Goal: Contribute content: Add original content to the website for others to see

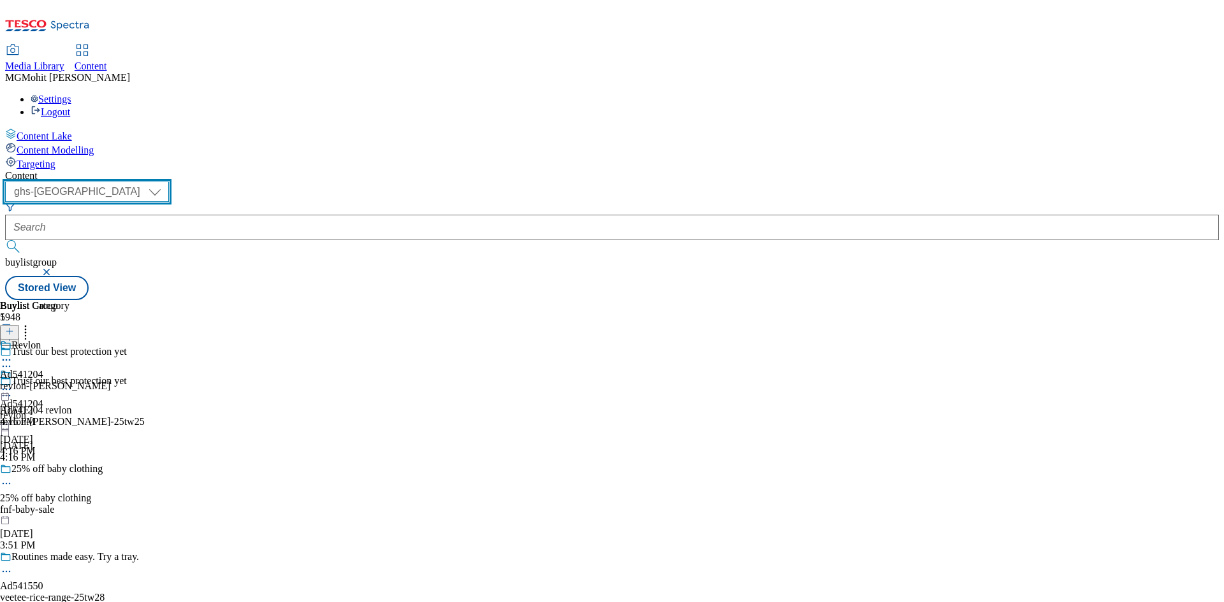
drag, startPoint x: 184, startPoint y: 96, endPoint x: 196, endPoint y: 110, distance: 18.1
click at [169, 182] on select "ghs-roi ghs-[GEOGRAPHIC_DATA]" at bounding box center [87, 192] width 164 height 20
select select "ghs-roi"
click at [166, 182] on select "ghs-roi ghs-[GEOGRAPHIC_DATA]" at bounding box center [87, 192] width 164 height 20
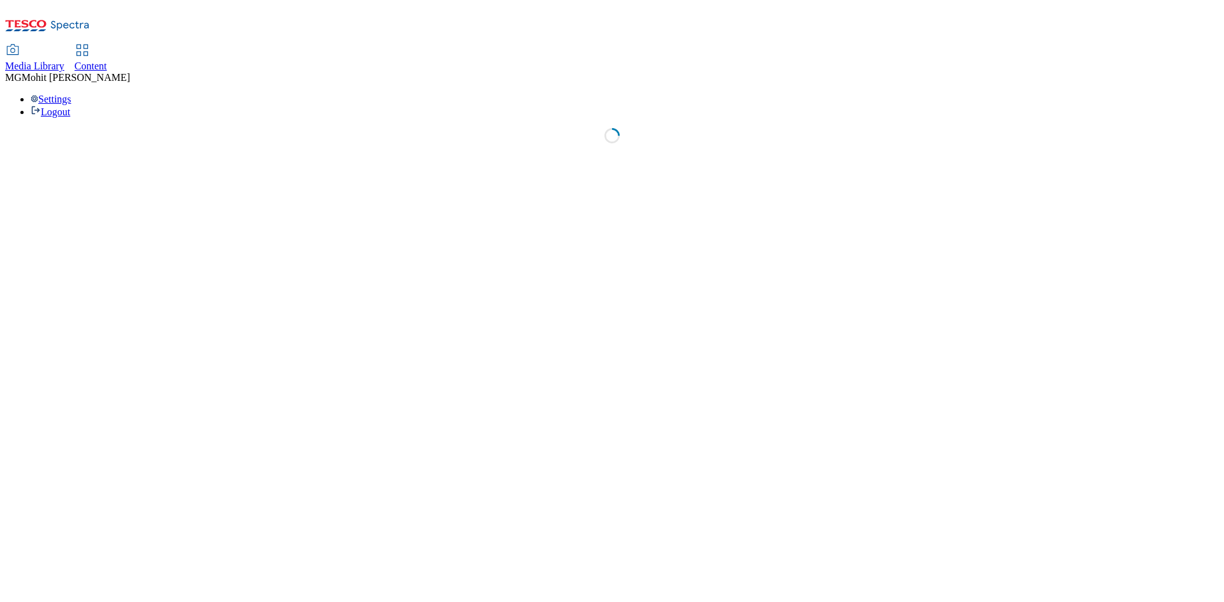
click at [235, 156] on html "Icons icon_account icon_add icon_backward_link icon_basket icon_benefits icon_c…" at bounding box center [612, 78] width 1224 height 156
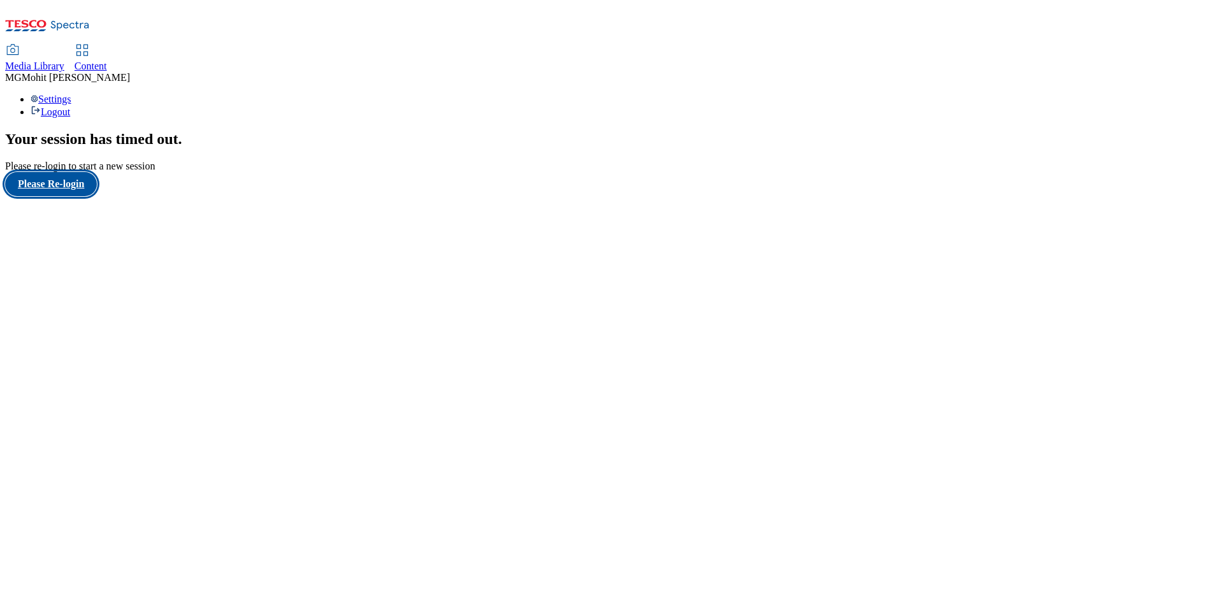
click at [61, 196] on button "Please Re-login" at bounding box center [51, 184] width 92 height 24
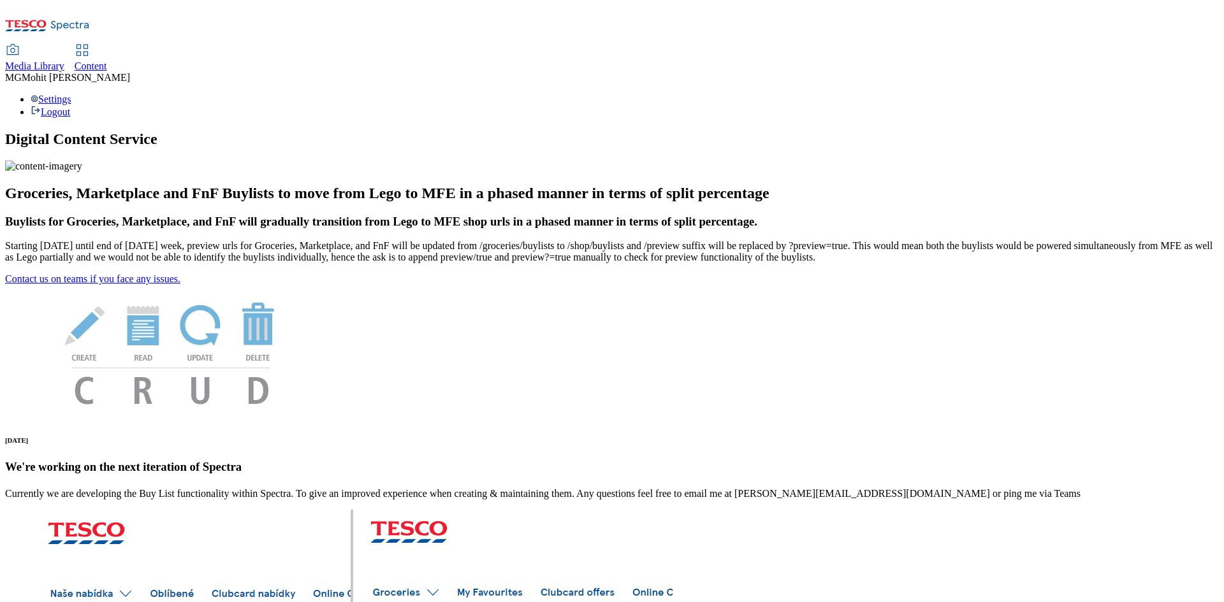
drag, startPoint x: 301, startPoint y: 27, endPoint x: 305, endPoint y: 36, distance: 8.9
click at [107, 61] on span "Content" at bounding box center [91, 66] width 33 height 11
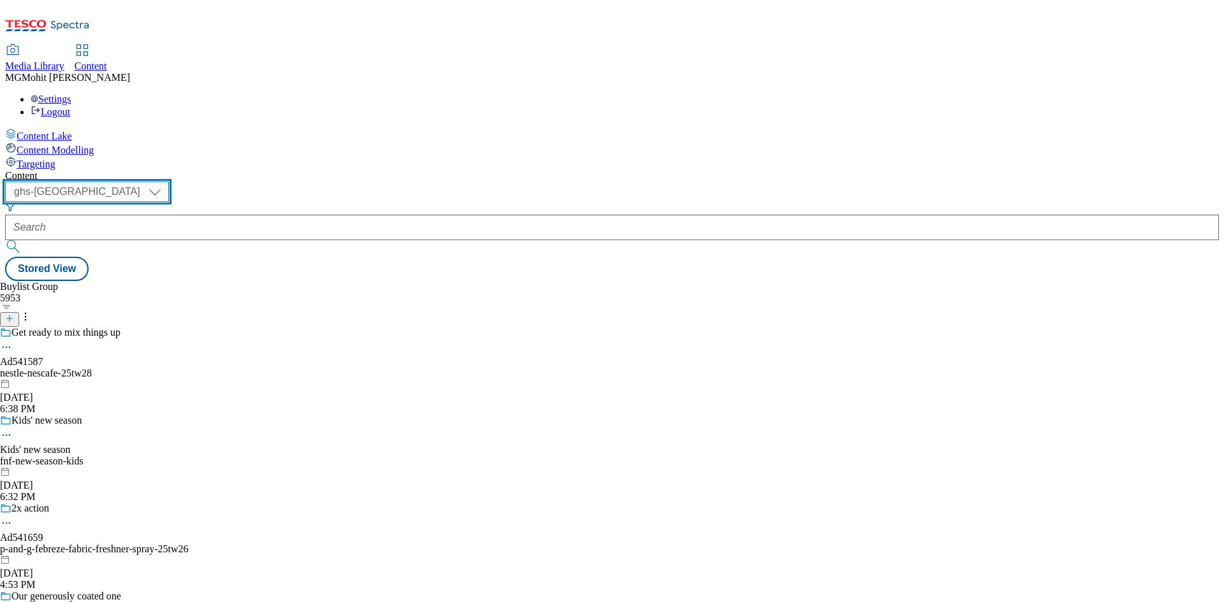
drag, startPoint x: 214, startPoint y: 103, endPoint x: 221, endPoint y: 103, distance: 7.0
click at [169, 182] on select "ghs-roi ghs-[GEOGRAPHIC_DATA]" at bounding box center [87, 192] width 164 height 20
select select "ghs-roi"
click at [166, 182] on select "ghs-roi ghs-[GEOGRAPHIC_DATA]" at bounding box center [87, 192] width 164 height 20
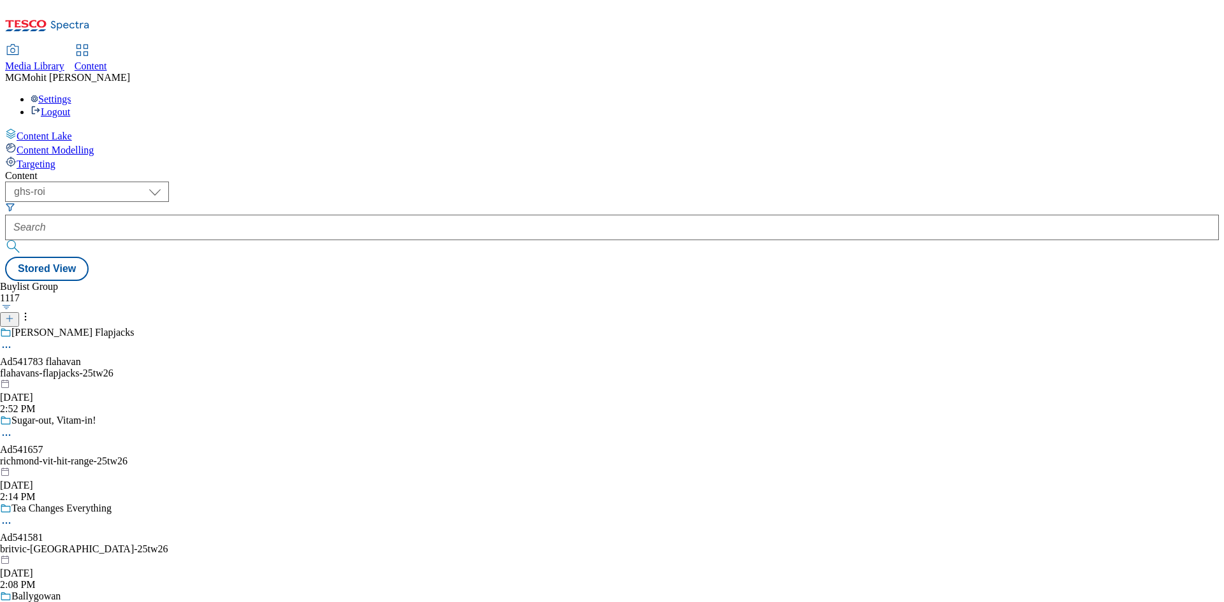
click at [13, 319] on line at bounding box center [9, 319] width 6 height 0
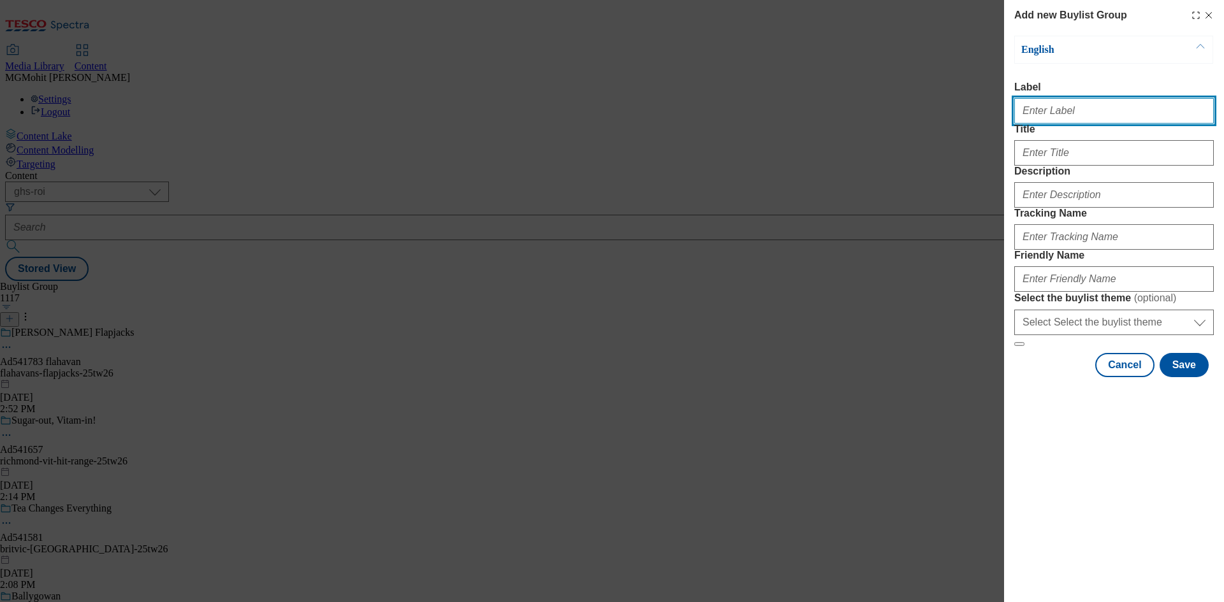
click at [1063, 113] on input "Label" at bounding box center [1114, 110] width 200 height 25
paste input "Ad541849 danone"
type input "Ad541849 danone"
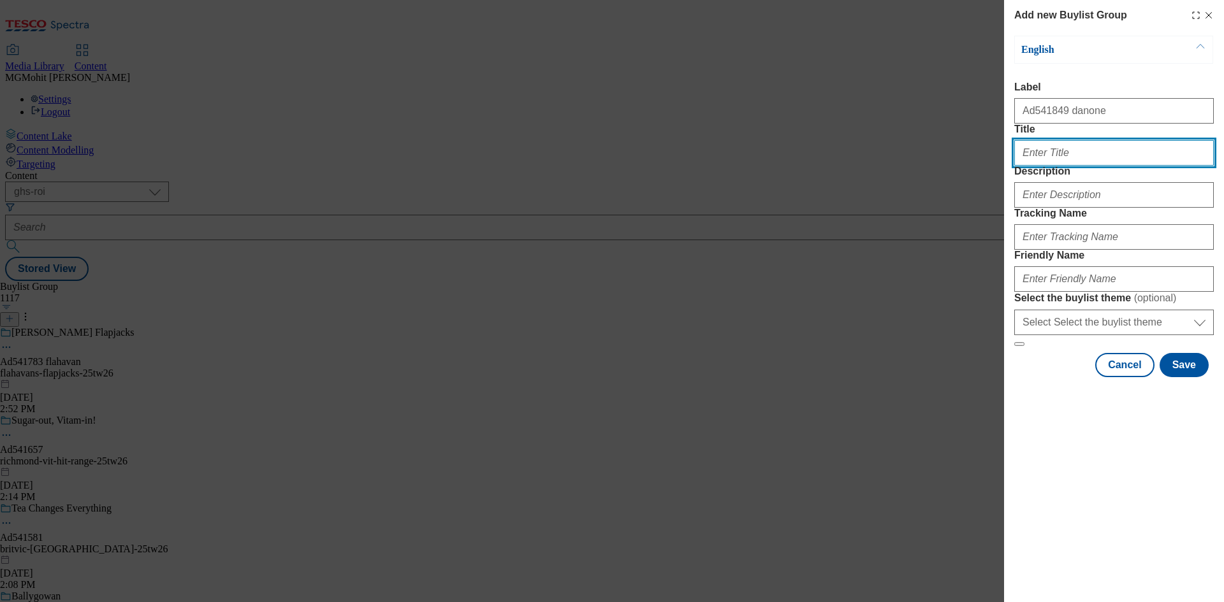
click at [1081, 166] on input "Title" at bounding box center [1114, 152] width 200 height 25
paste input "Be your own barista"
type input "Be your own barista"
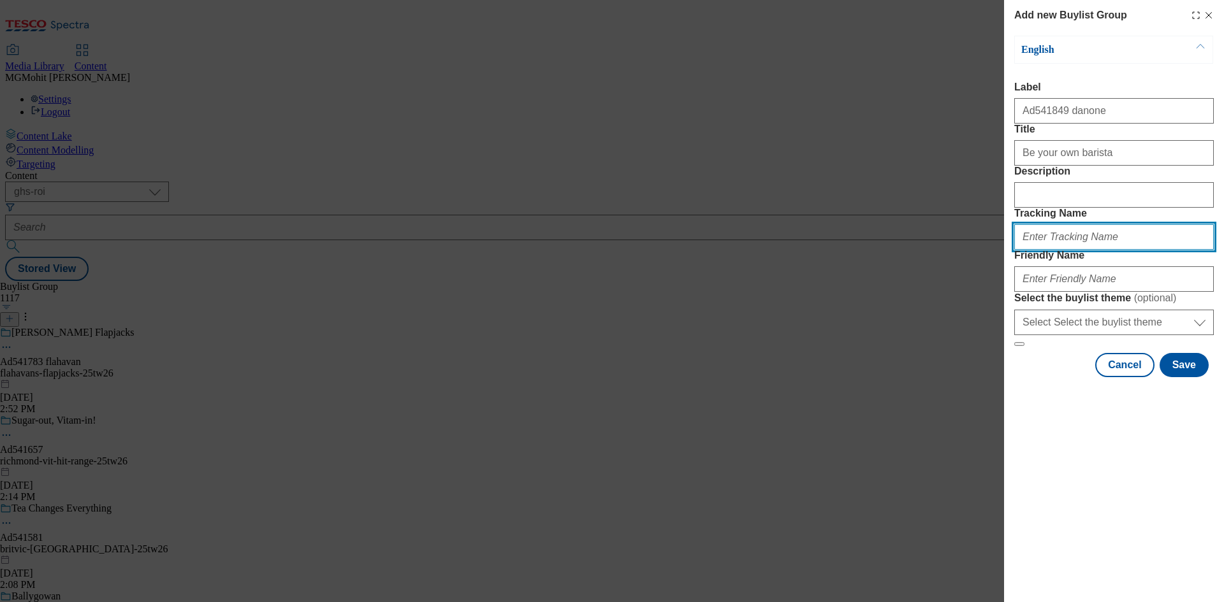
click at [1052, 250] on input "Tracking Name" at bounding box center [1114, 236] width 200 height 25
paste input "DH_AD541849"
type input "DH_AD541849"
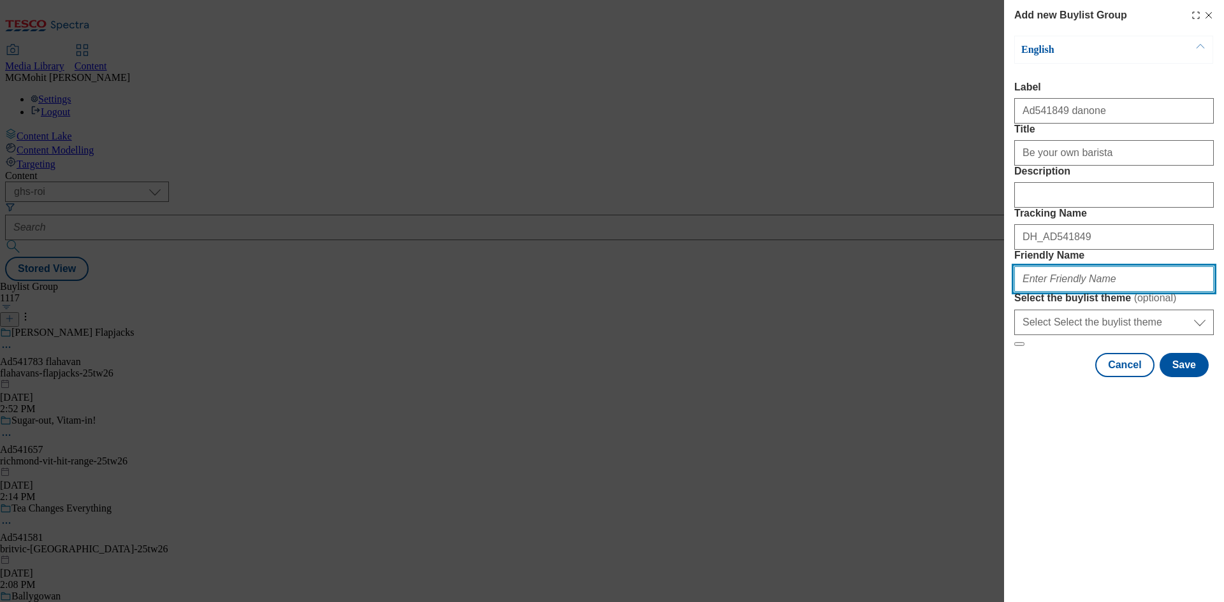
click at [1068, 292] on input "Friendly Name" at bounding box center [1114, 278] width 200 height 25
paste input "danone-alpro-25tw26"
type input "danone-alpro-25tw26"
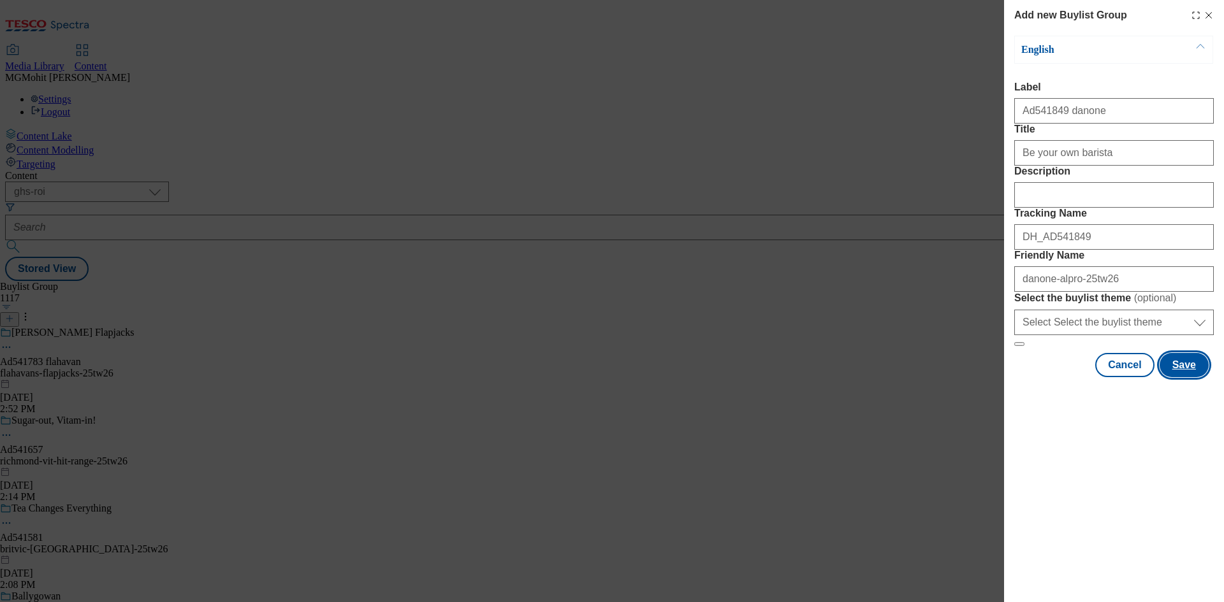
click at [1182, 377] on button "Save" at bounding box center [1183, 365] width 49 height 24
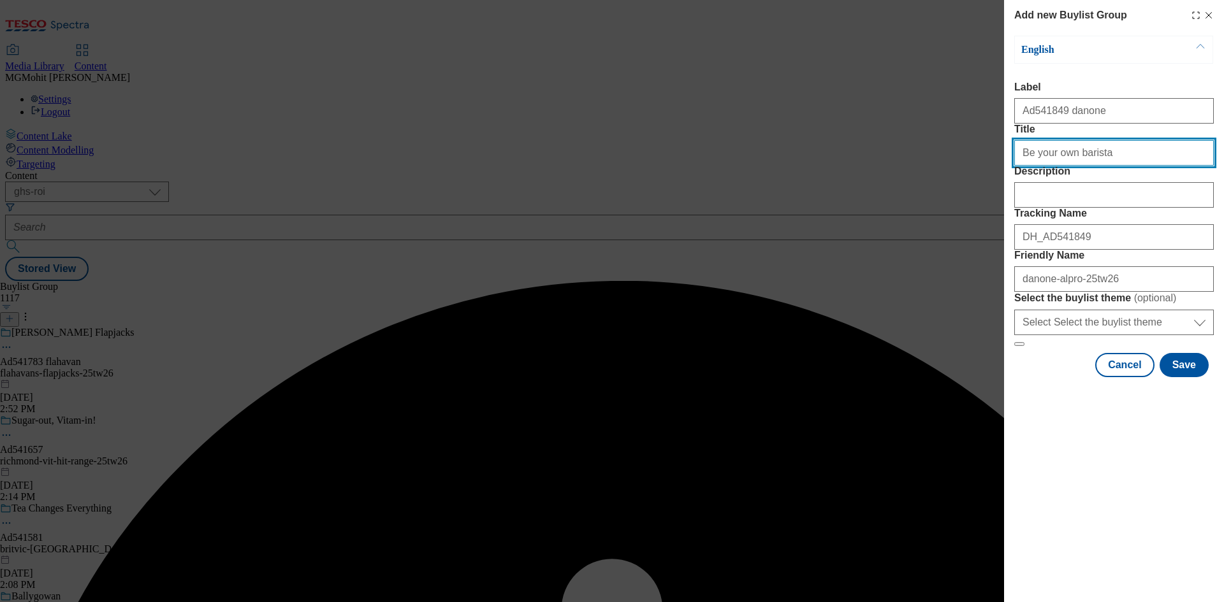
click at [1128, 166] on input "Be your own barista" at bounding box center [1114, 152] width 200 height 25
type input "Be your own barista"
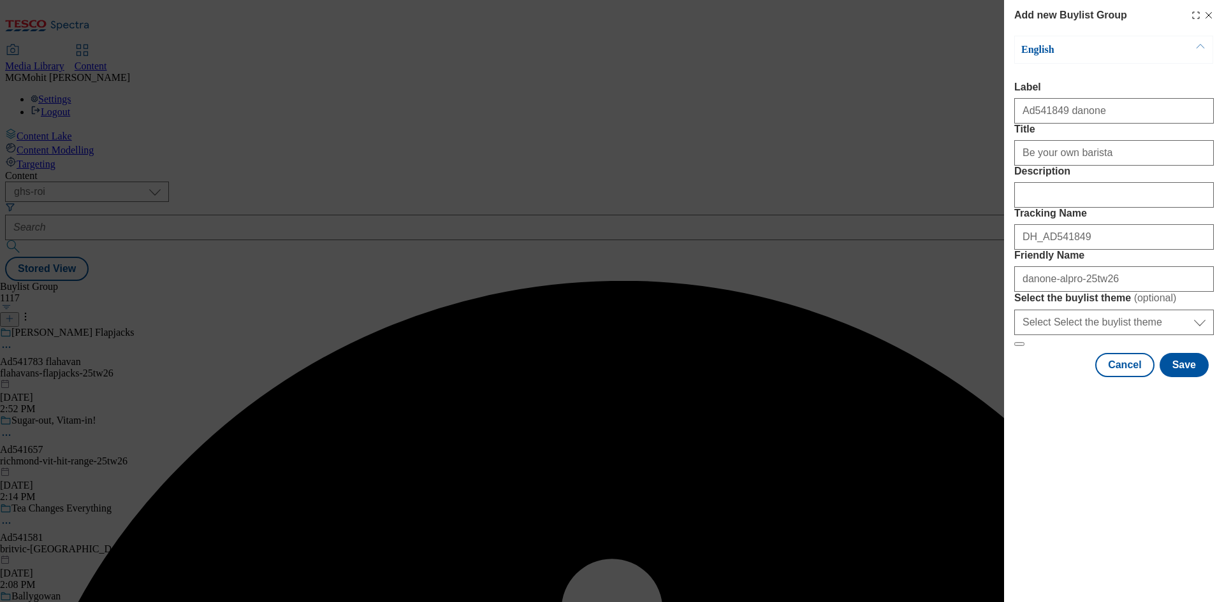
click at [1189, 398] on div "Modal" at bounding box center [1114, 389] width 220 height 18
click at [1189, 377] on button "Save" at bounding box center [1183, 365] width 49 height 24
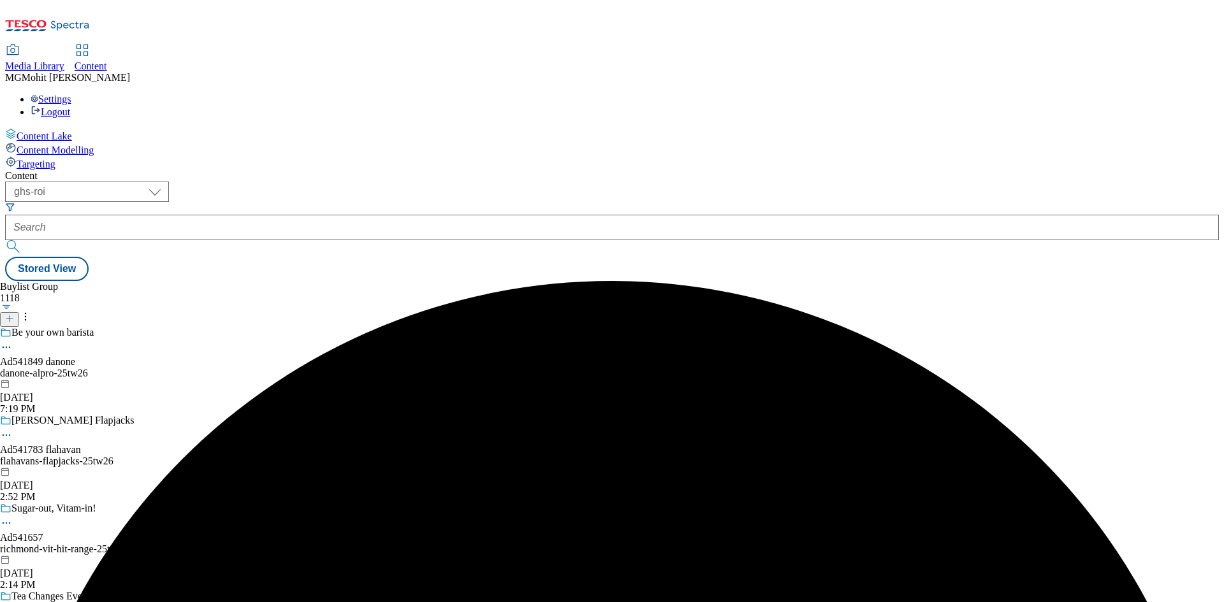
click at [286, 368] on div "danone-alpro-25tw26" at bounding box center [143, 373] width 286 height 11
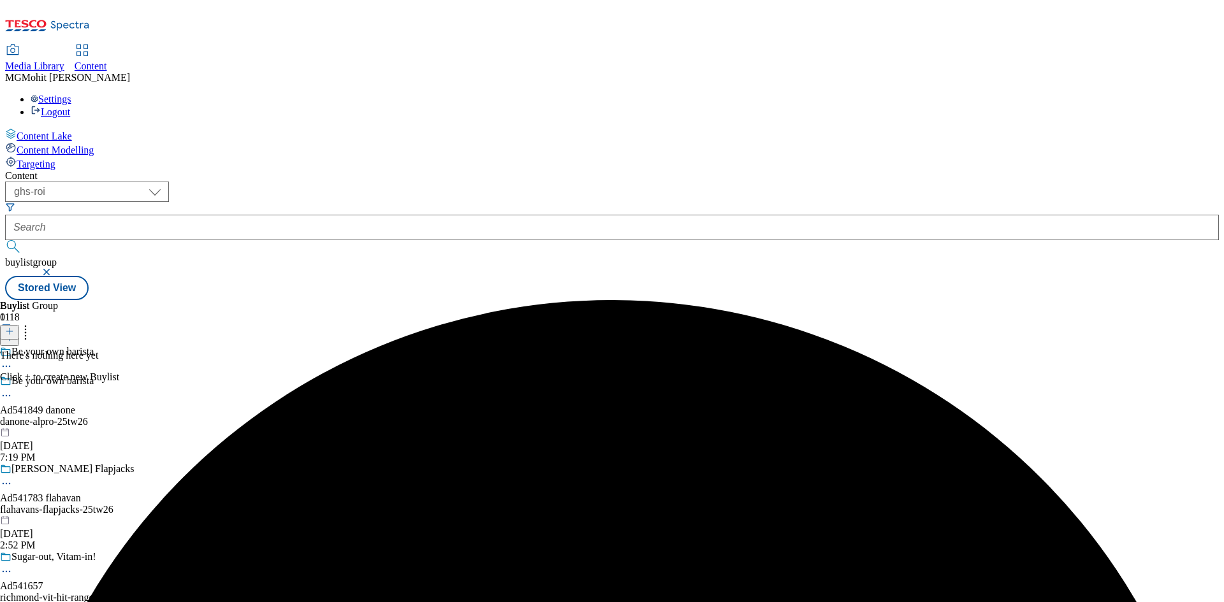
click at [14, 327] on icon at bounding box center [9, 331] width 9 height 9
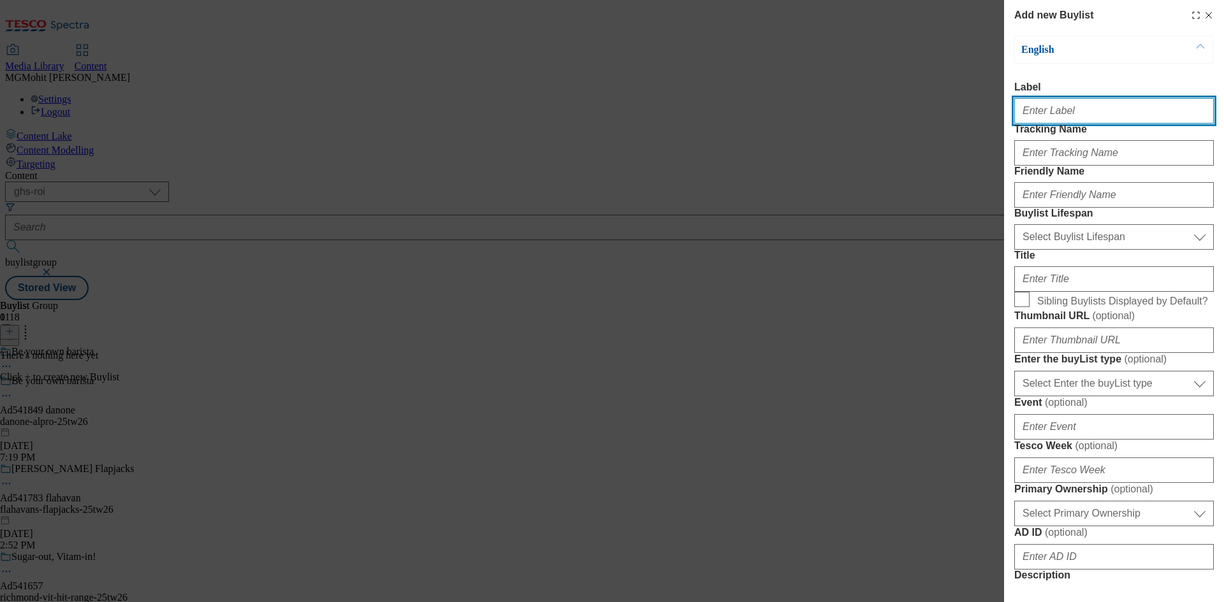
click at [1040, 122] on input "Label" at bounding box center [1114, 110] width 200 height 25
paste input "Ad541849"
type input "Ad541849"
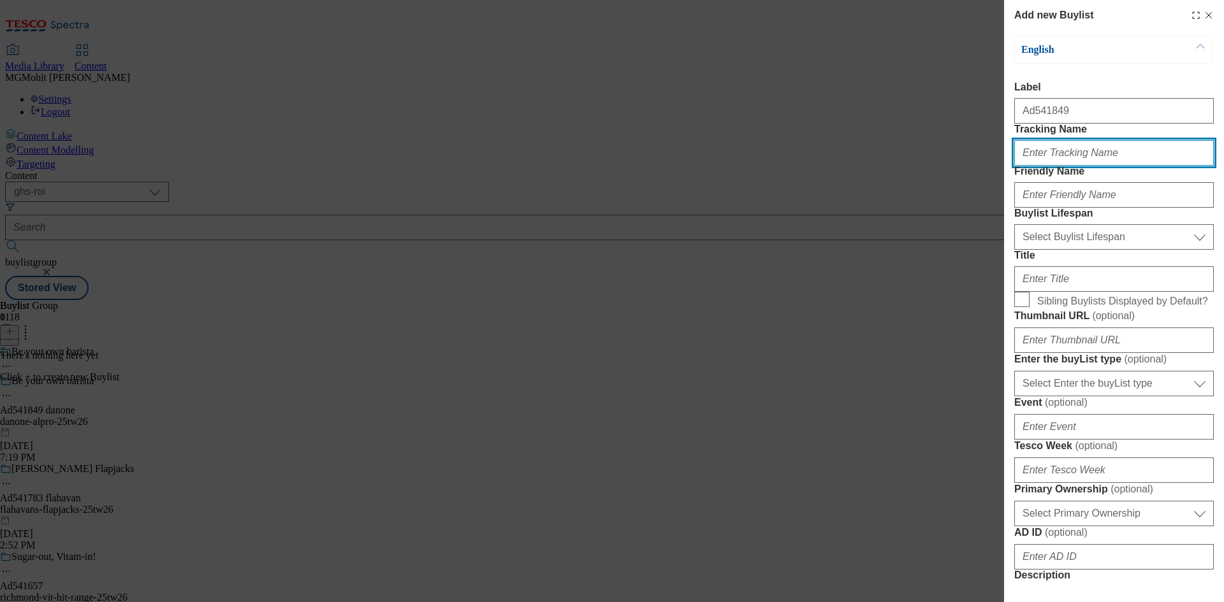
click at [1047, 166] on input "Tracking Name" at bounding box center [1114, 152] width 200 height 25
paste input "DH_AD541849"
type input "DH_AD541849"
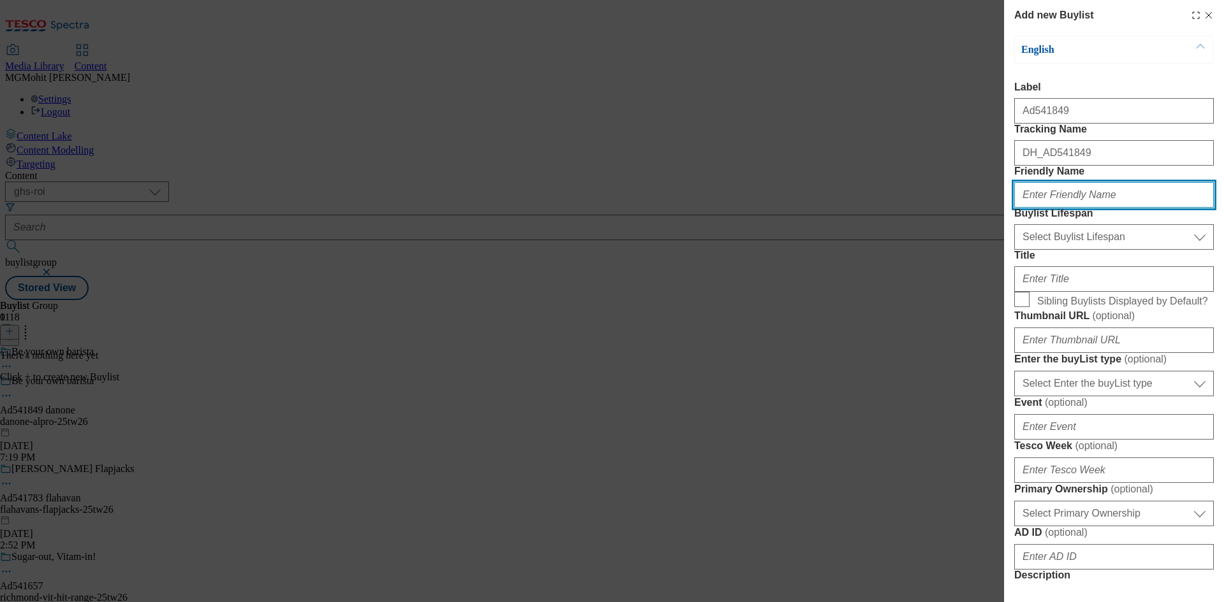
paste input "danone"
type input "danone"
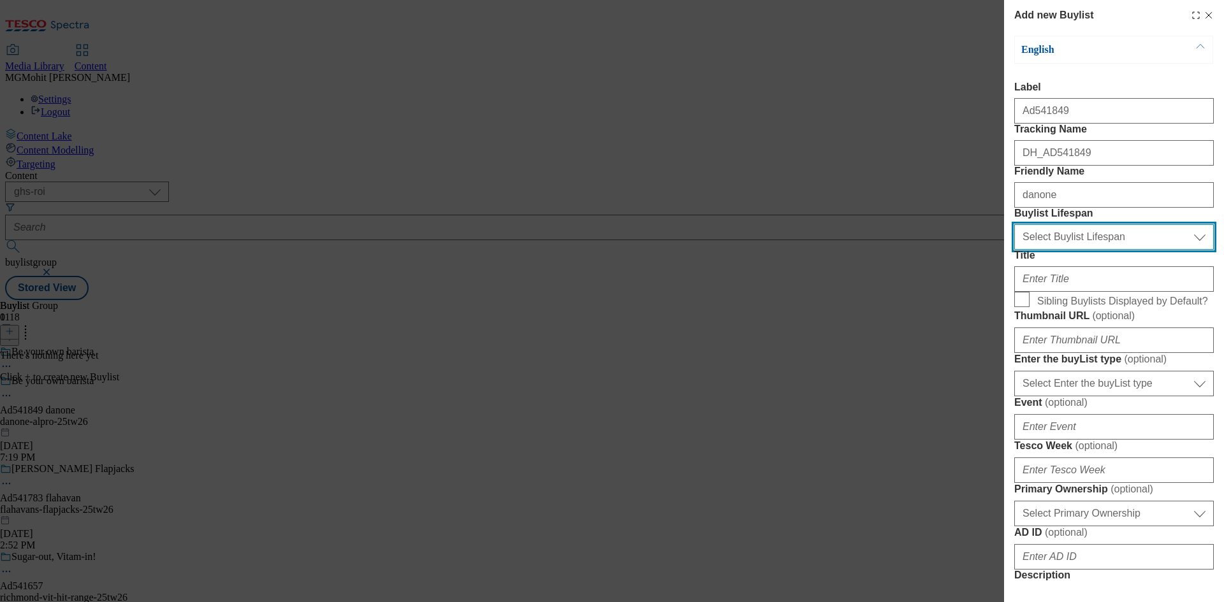
drag, startPoint x: 1056, startPoint y: 300, endPoint x: 1050, endPoint y: 311, distance: 12.6
click at [1056, 250] on select "Select Buylist Lifespan evergreen seasonal tactical" at bounding box center [1114, 236] width 200 height 25
select select "tactical"
click at [1014, 250] on select "Select Buylist Lifespan evergreen seasonal tactical" at bounding box center [1114, 236] width 200 height 25
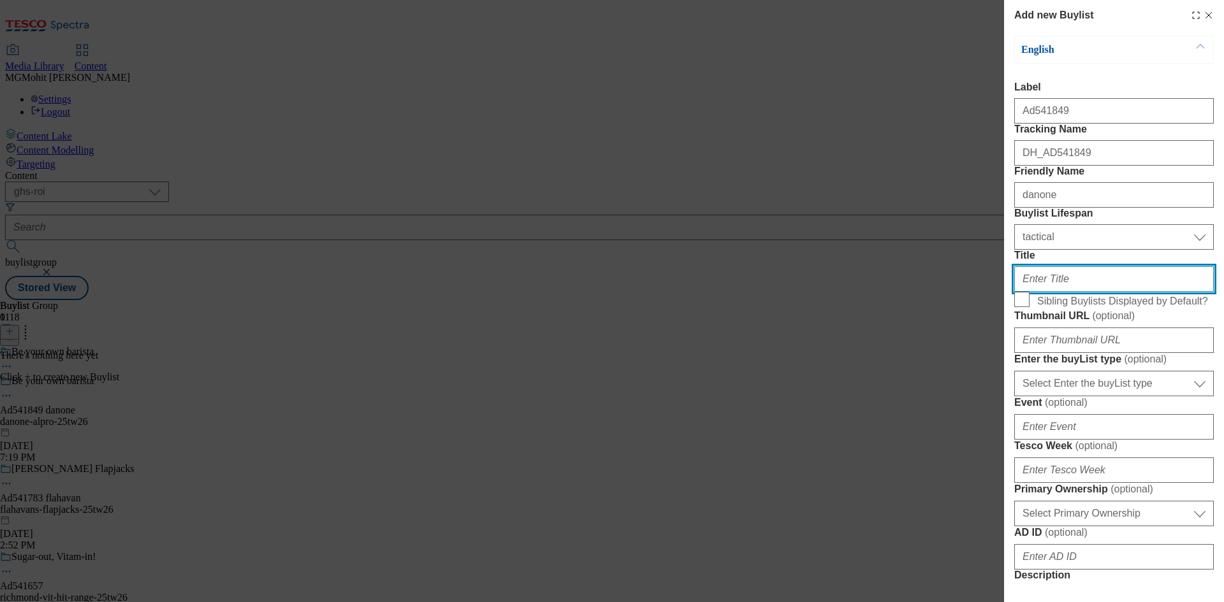
click at [1041, 292] on input "Title" at bounding box center [1114, 278] width 200 height 25
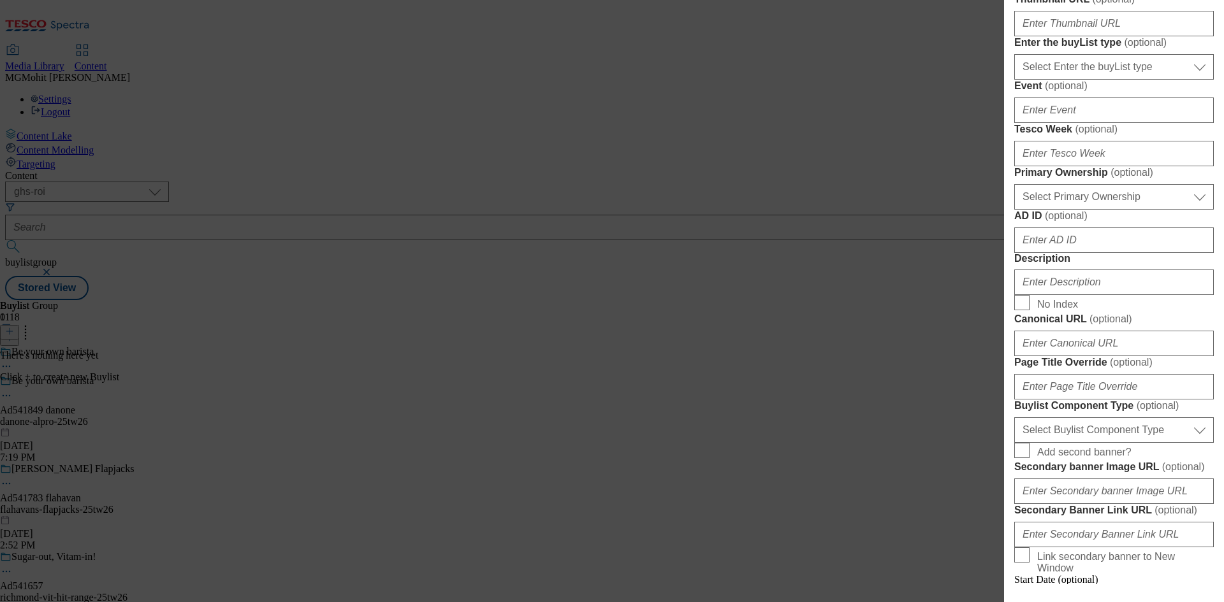
scroll to position [319, 0]
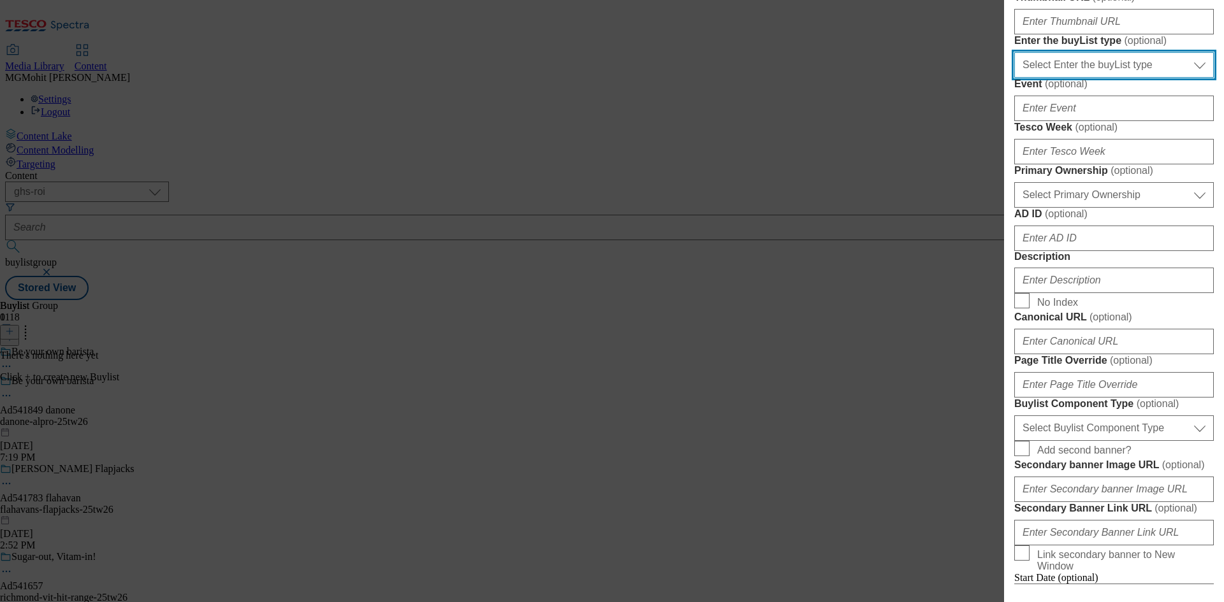
drag, startPoint x: 1083, startPoint y: 213, endPoint x: 1081, endPoint y: 223, distance: 10.4
click at [1083, 78] on select "Select Enter the buyList type event supplier funded long term >4 weeks supplier…" at bounding box center [1114, 64] width 200 height 25
select select "supplier funded short term 1-3 weeks"
click at [1014, 78] on select "Select Enter the buyList type event supplier funded long term >4 weeks supplier…" at bounding box center [1114, 64] width 200 height 25
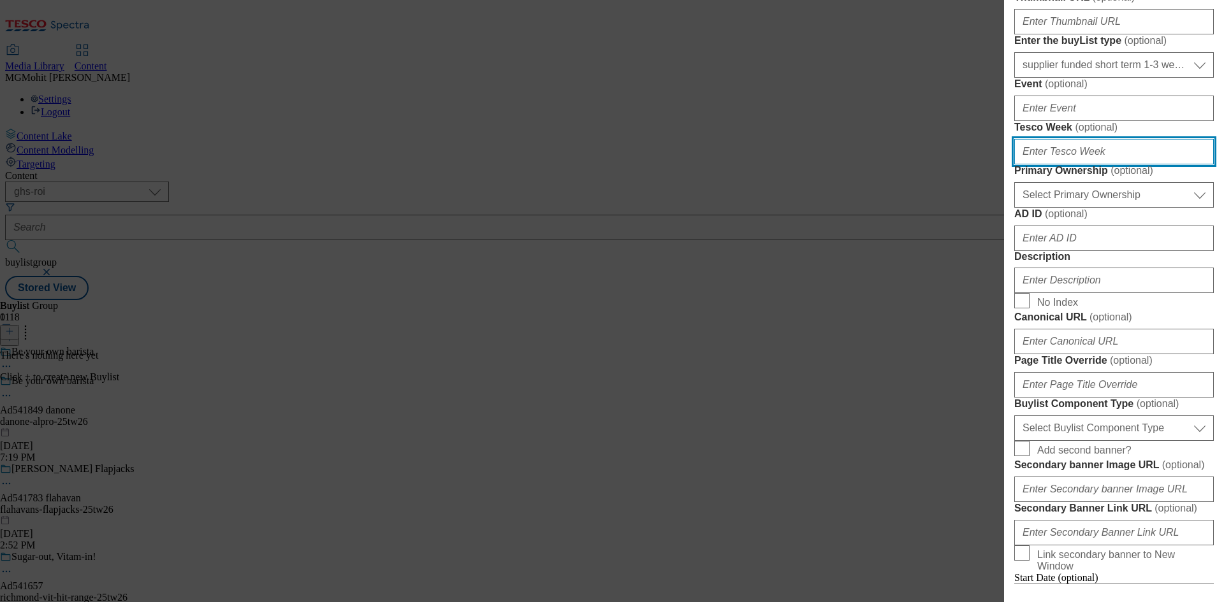
click at [1060, 164] on input "Tesco Week ( optional )" at bounding box center [1114, 151] width 200 height 25
type input "26"
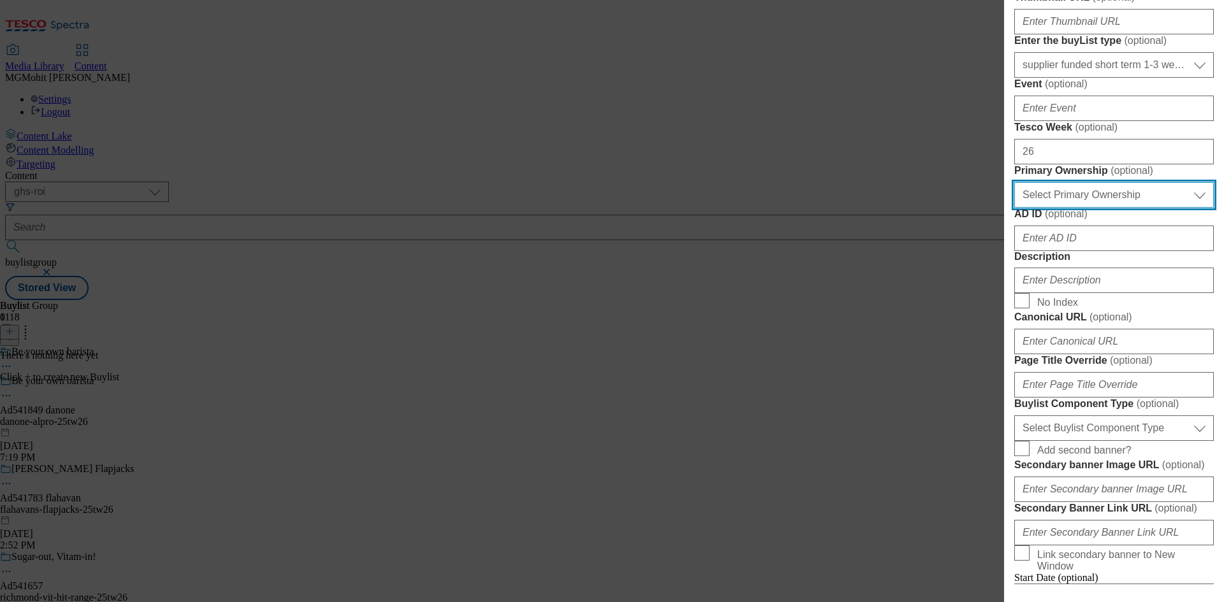
click at [1054, 208] on select "Select Primary Ownership tesco dunnhumby" at bounding box center [1114, 194] width 200 height 25
select select "dunnhumby"
click at [1014, 208] on select "Select Primary Ownership tesco dunnhumby" at bounding box center [1114, 194] width 200 height 25
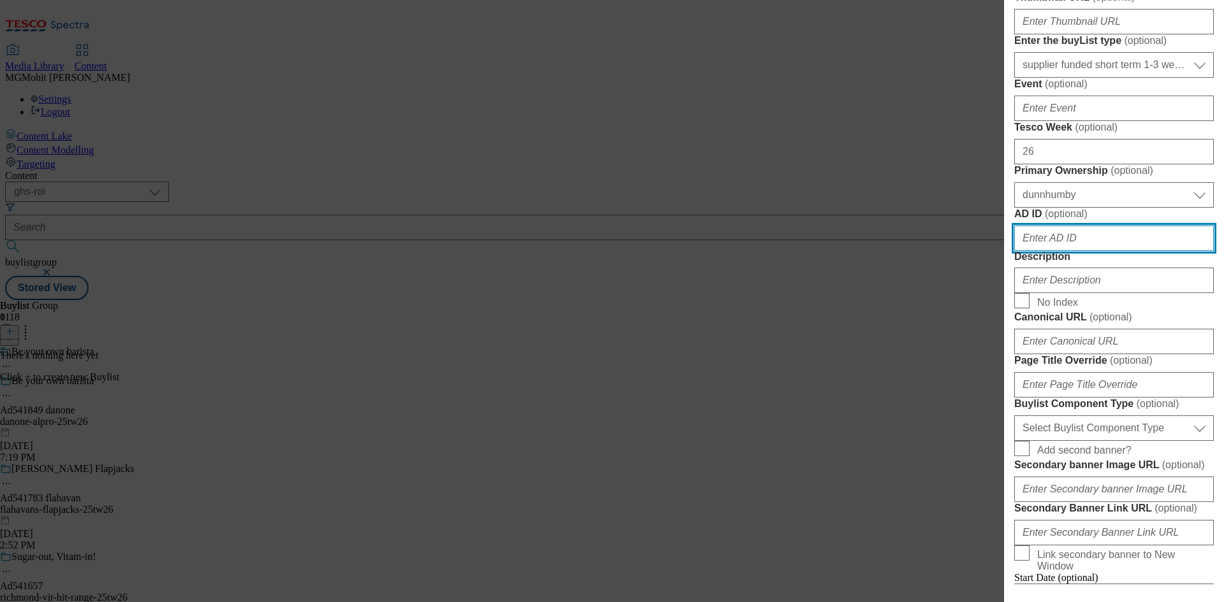
click at [1057, 251] on input "AD ID ( optional )" at bounding box center [1114, 238] width 200 height 25
paste input "541849"
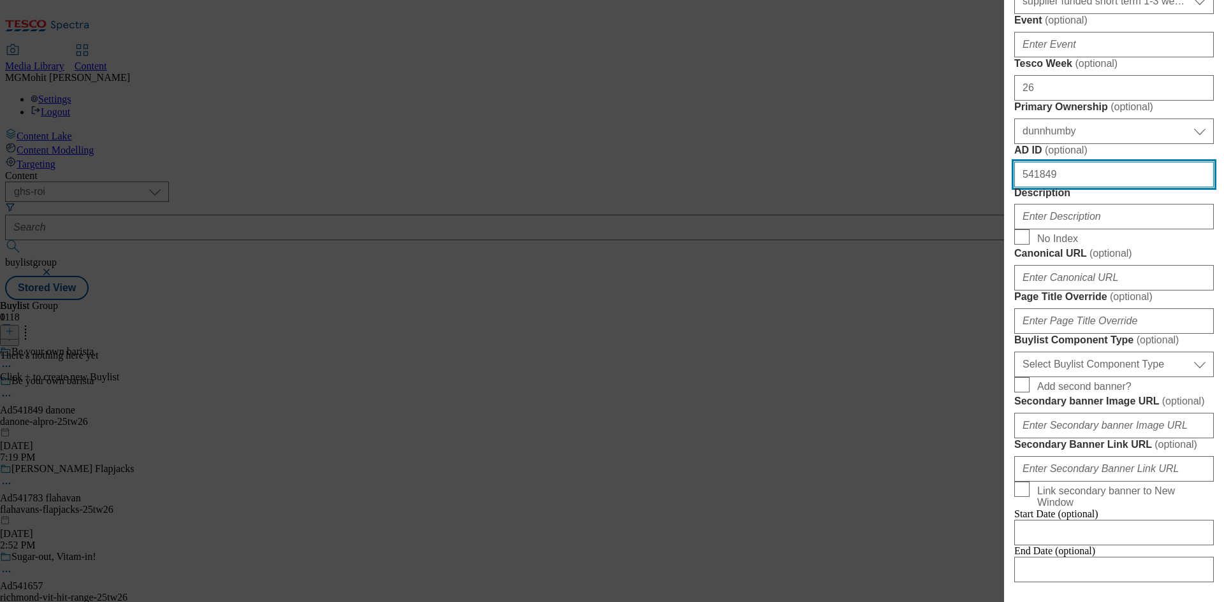
type input "541849"
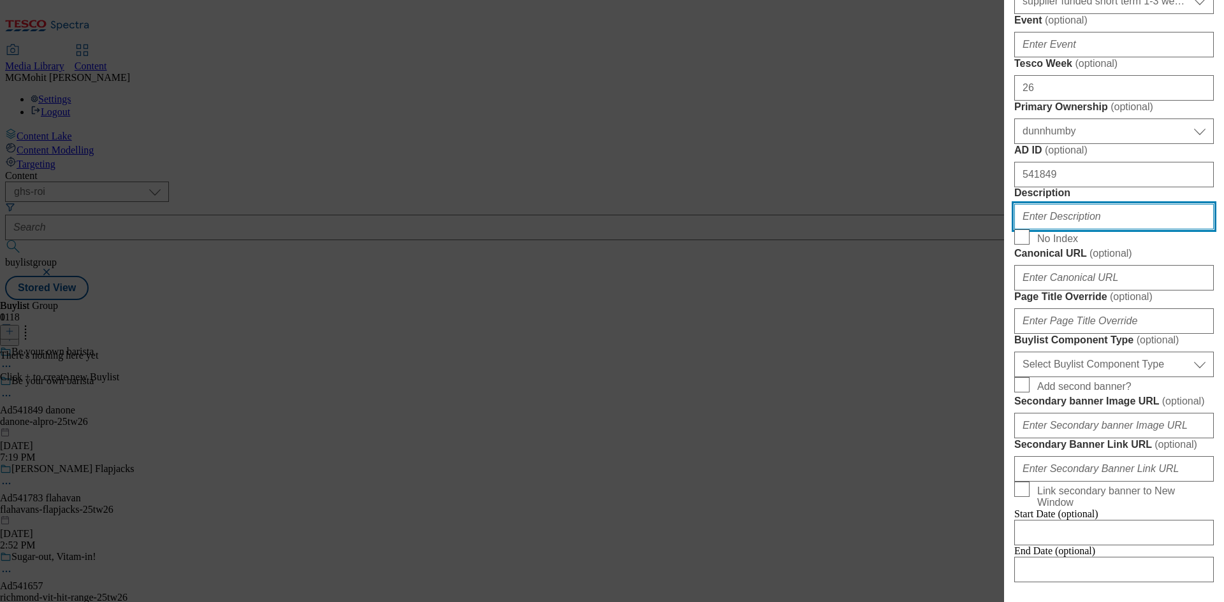
click at [1064, 229] on input "Description" at bounding box center [1114, 216] width 200 height 25
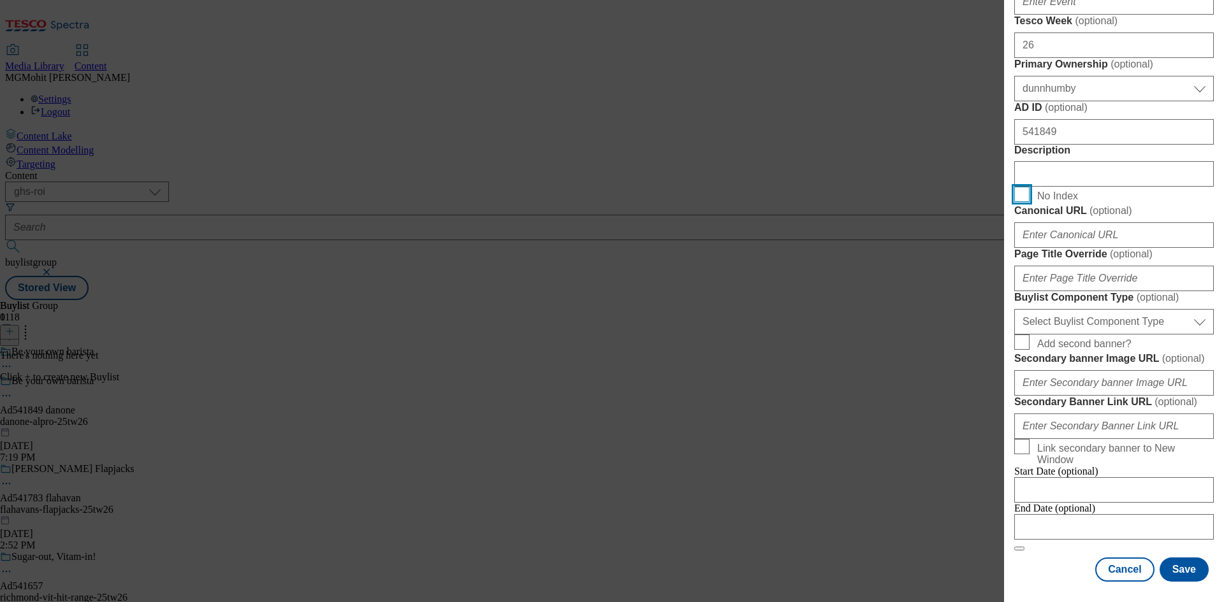
scroll to position [701, 0]
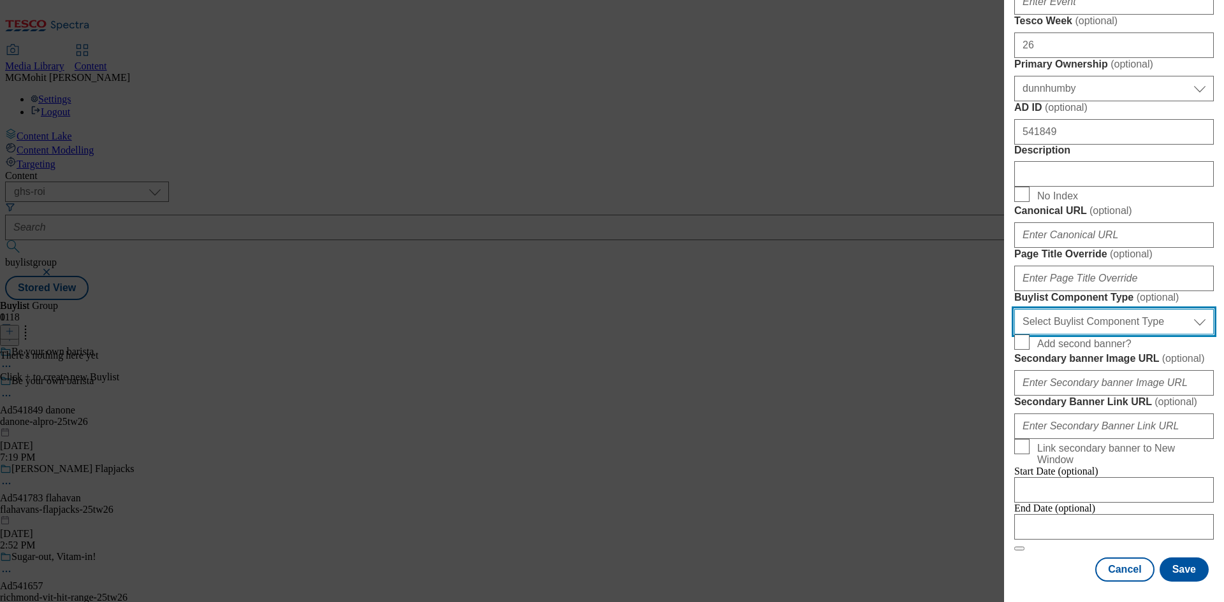
click at [1061, 335] on select "Select Buylist Component Type Banner Competition Header Meal" at bounding box center [1114, 321] width 200 height 25
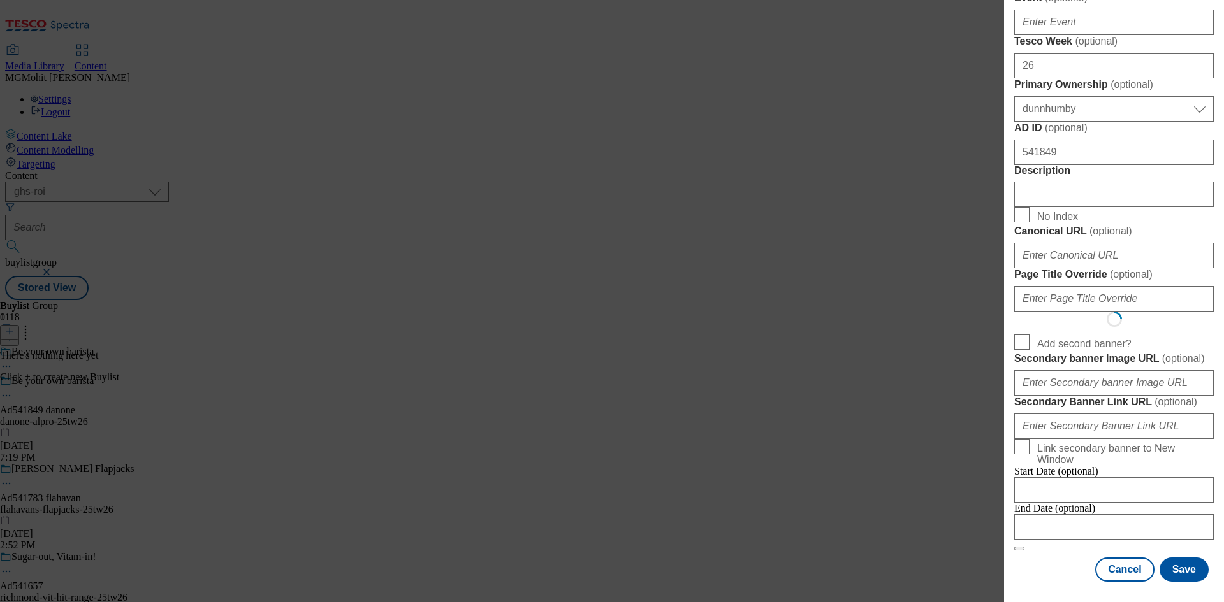
scroll to position [0, 0]
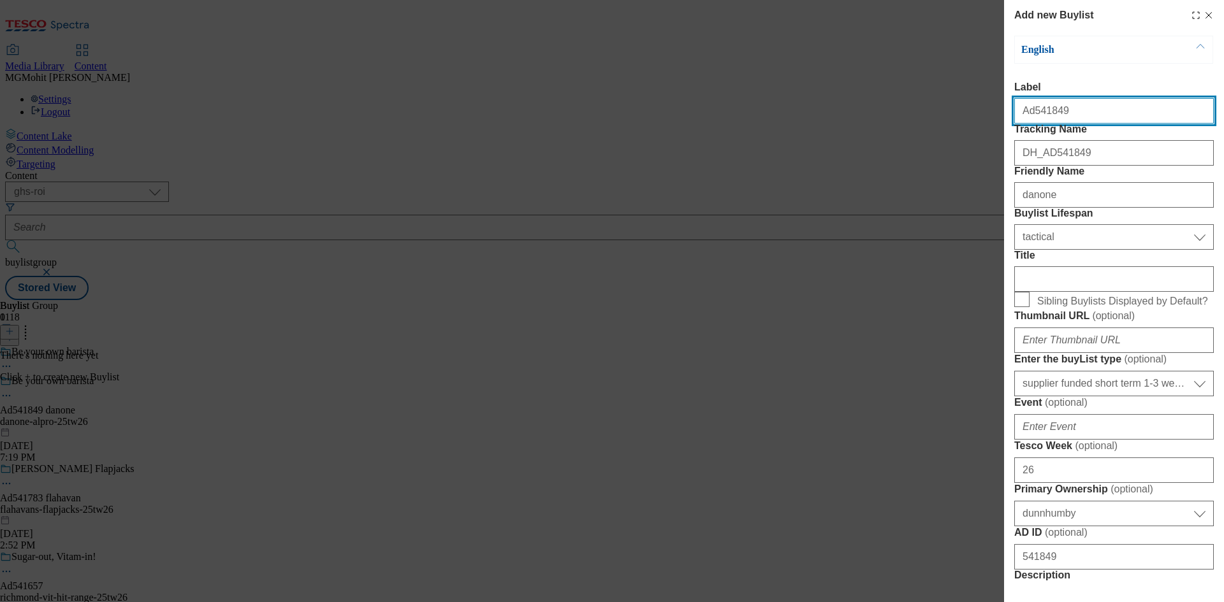
select select "Banner"
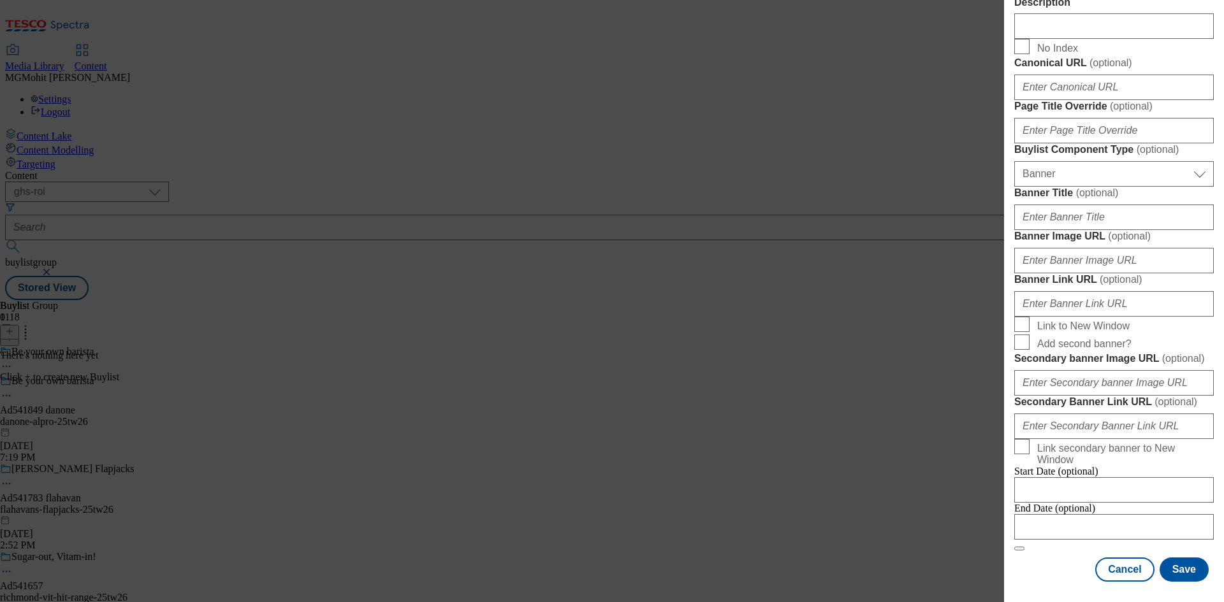
scroll to position [1117, 0]
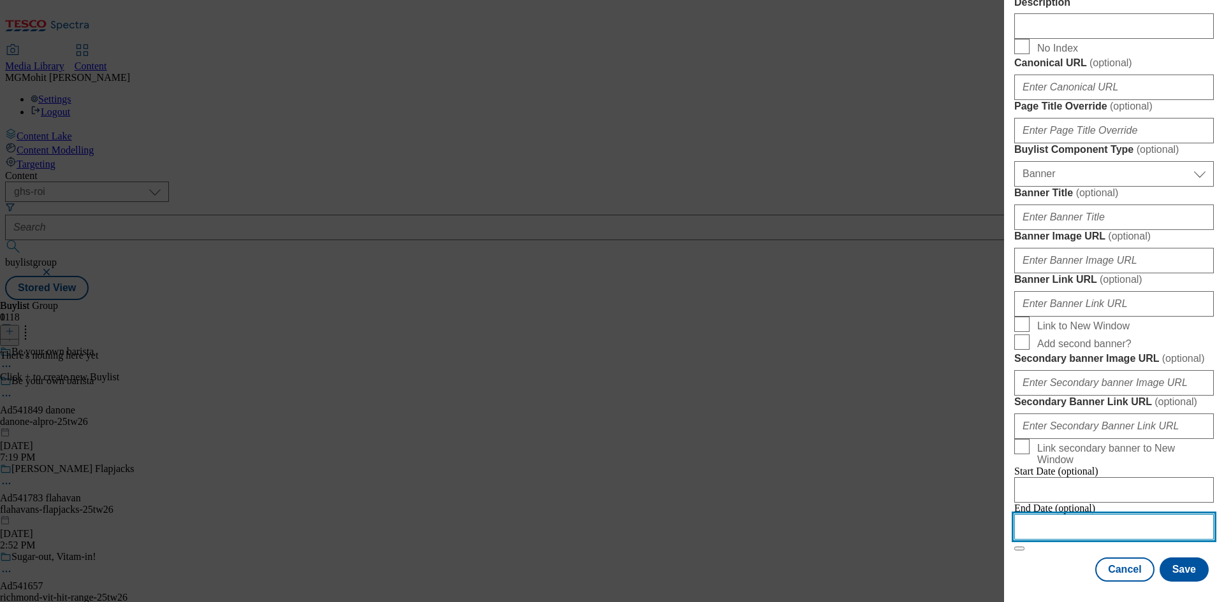
click at [1065, 518] on input "Modal" at bounding box center [1114, 526] width 200 height 25
select select "2025"
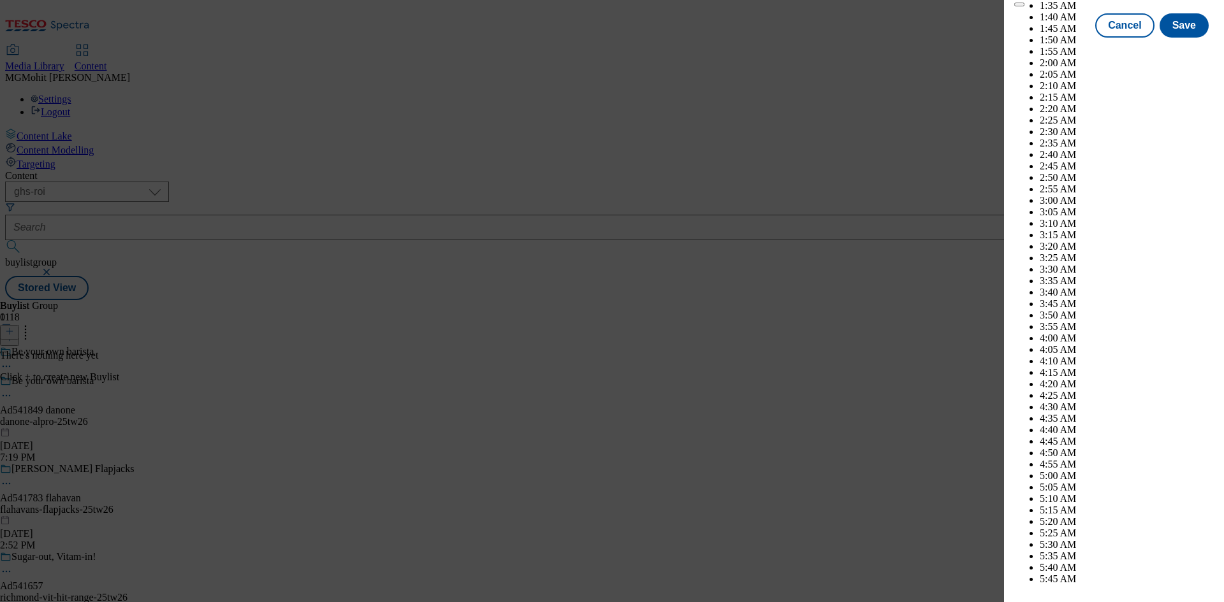
scroll to position [5465, 0]
select select "November"
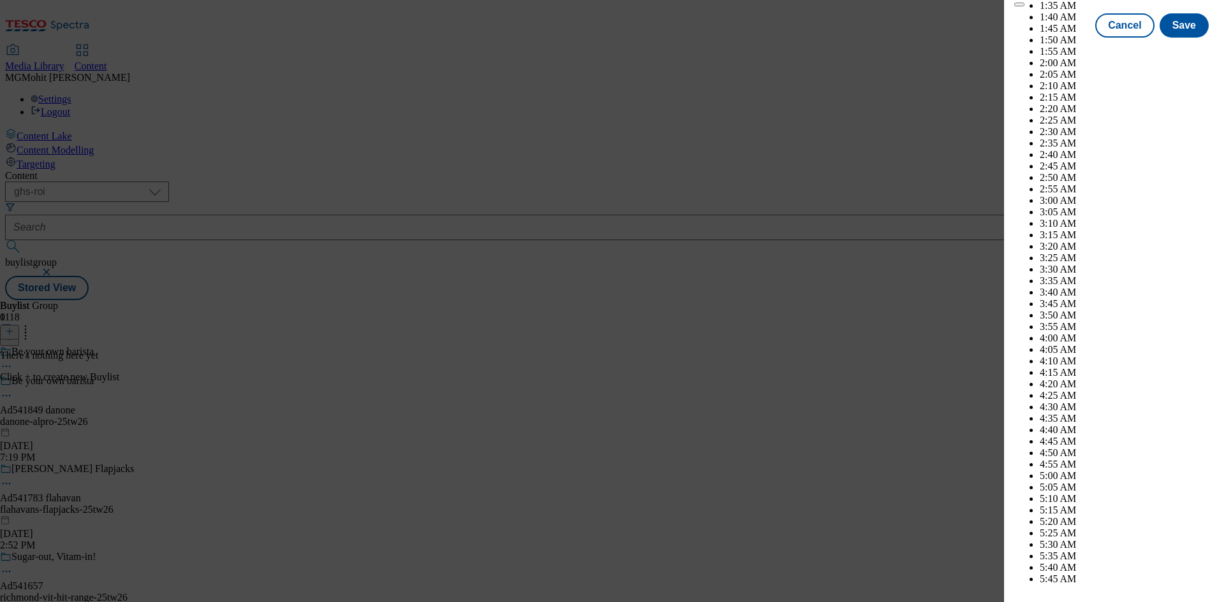
click at [1041, 49] on div "Cancel Save" at bounding box center [1114, 37] width 200 height 24
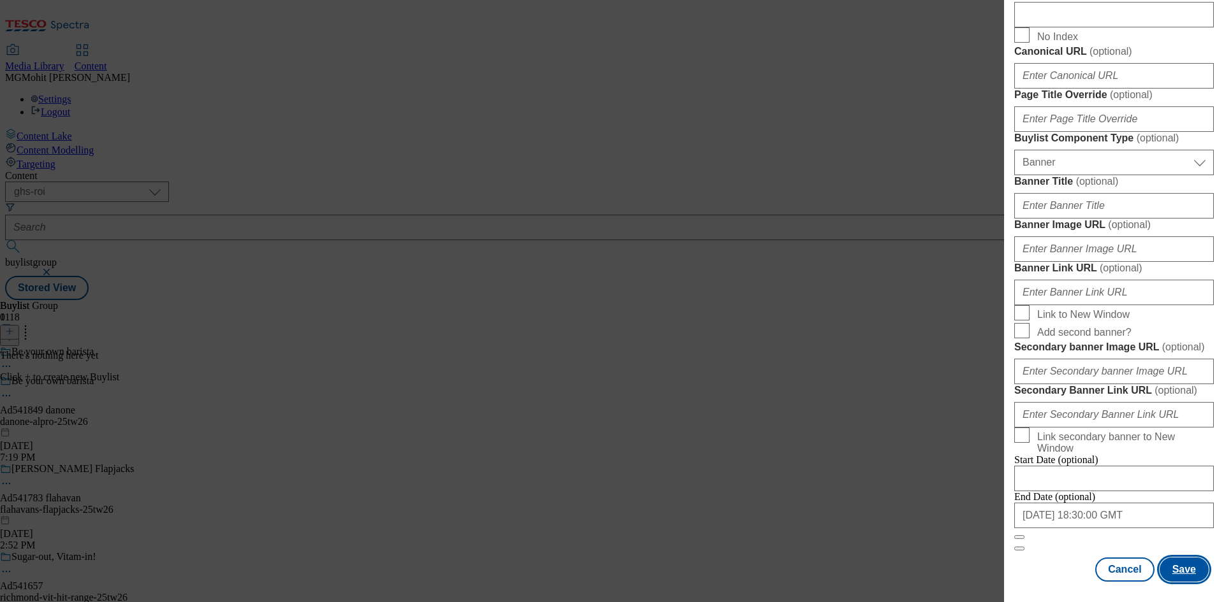
click at [1168, 562] on button "Save" at bounding box center [1183, 570] width 49 height 24
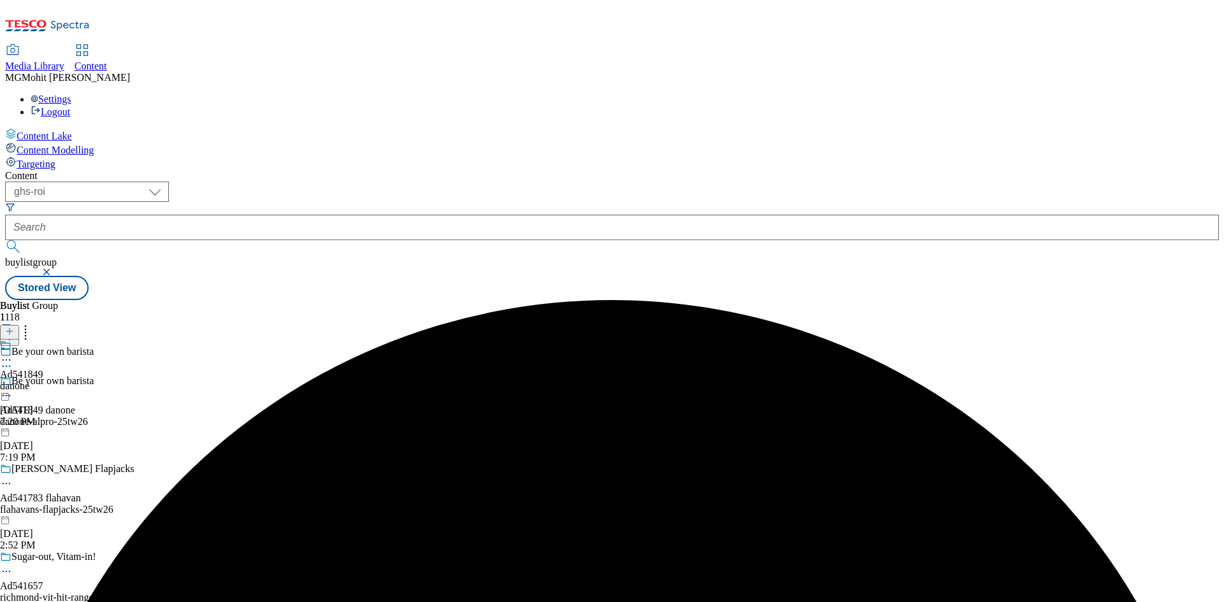
click at [43, 381] on div "danone" at bounding box center [21, 386] width 43 height 11
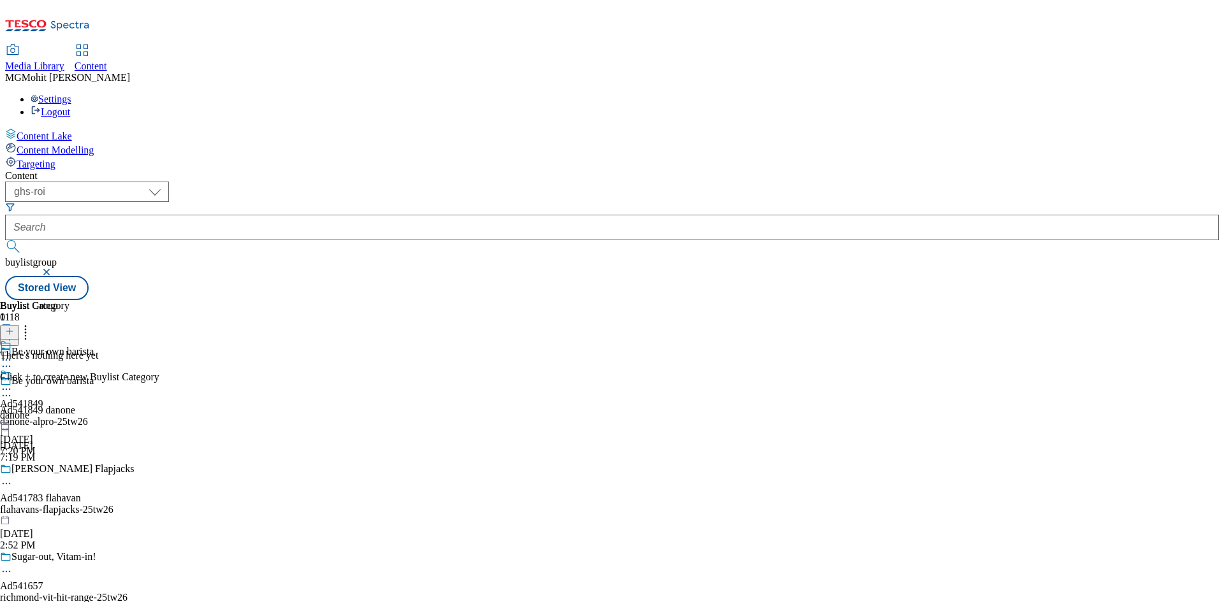
click at [159, 300] on header "Buylist Category 0" at bounding box center [79, 320] width 159 height 40
click at [19, 325] on button at bounding box center [9, 332] width 19 height 15
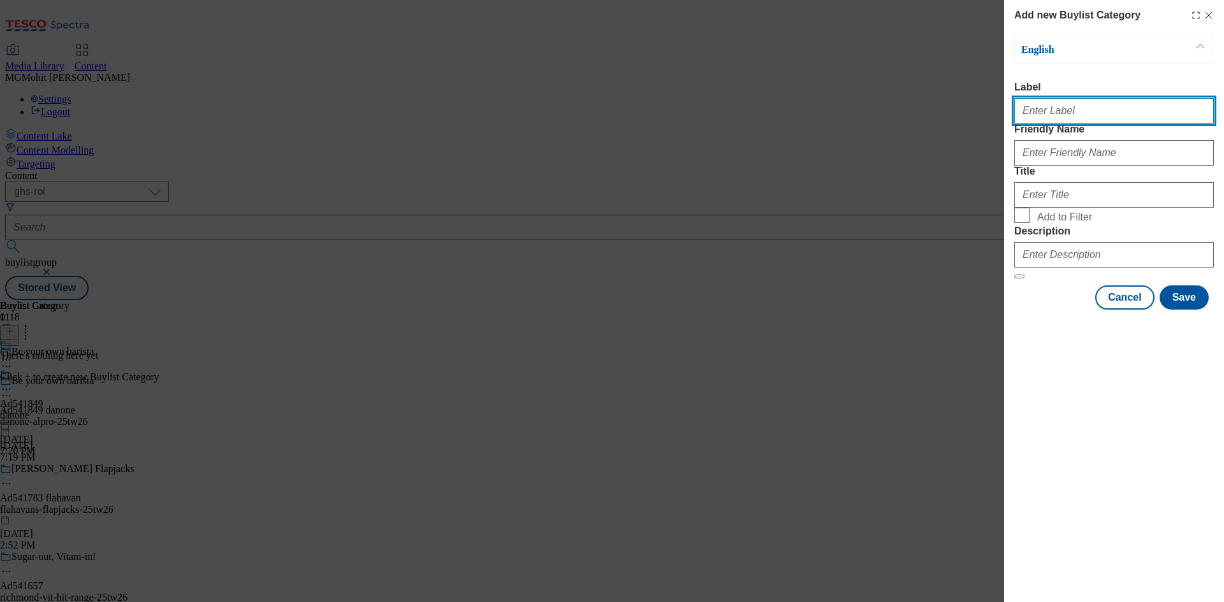
click at [1081, 121] on input "Label" at bounding box center [1114, 110] width 200 height 25
paste input "Ad541849"
type input "Ad541849"
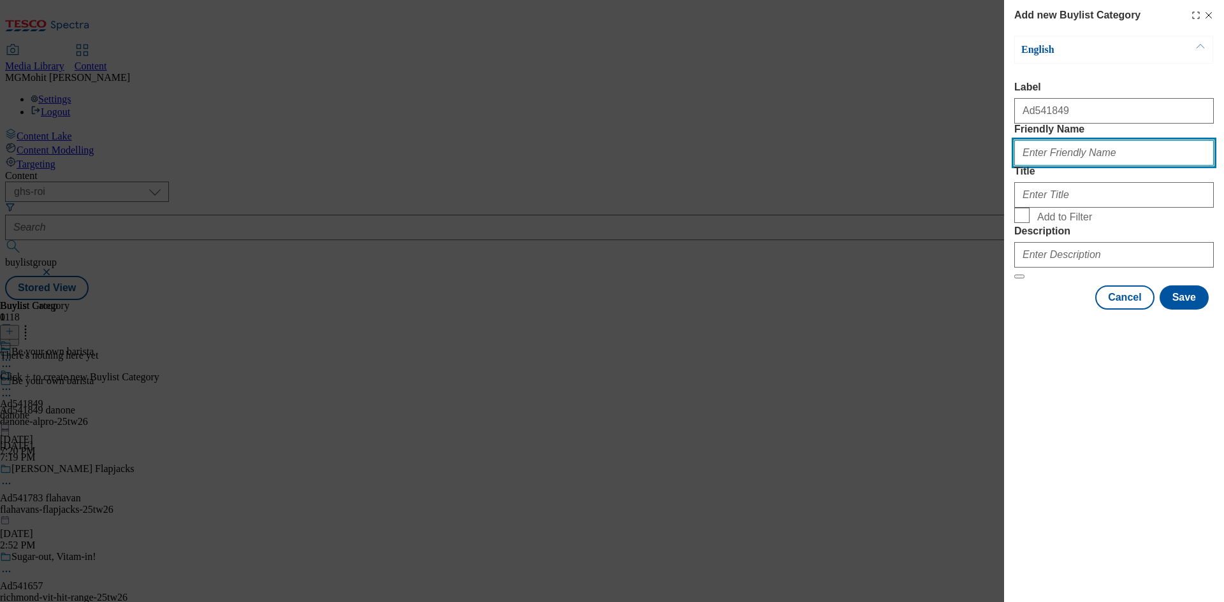
click at [1051, 166] on input "Friendly Name" at bounding box center [1114, 152] width 200 height 25
paste input "danone-alpro"
type input "danone-alpro"
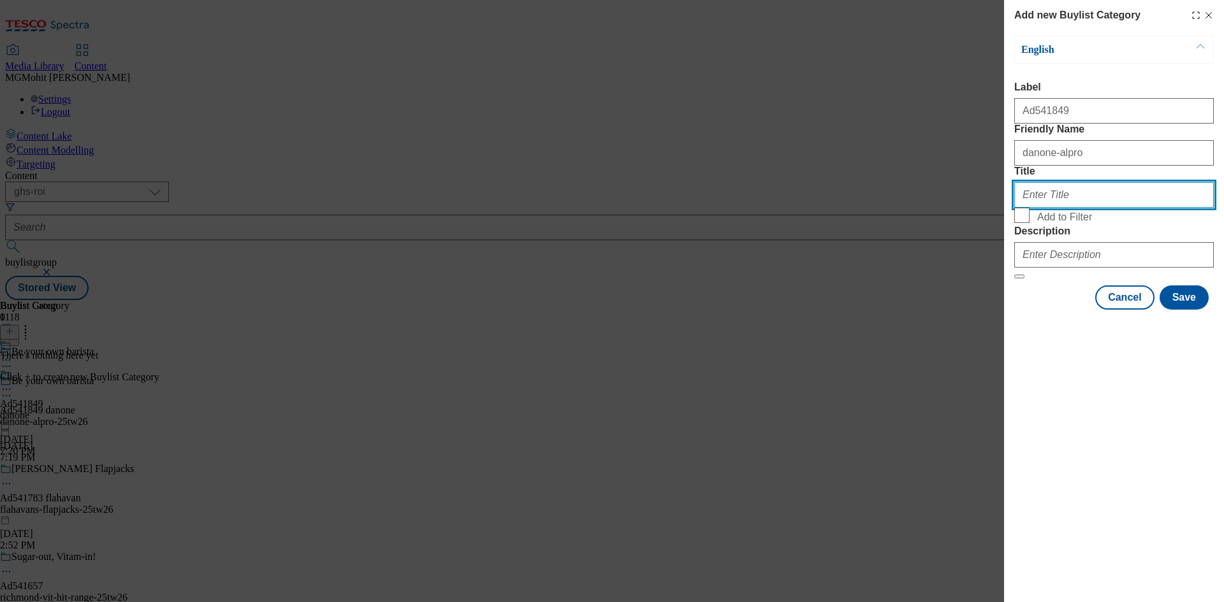
paste input "Danone"
type input "Danone"
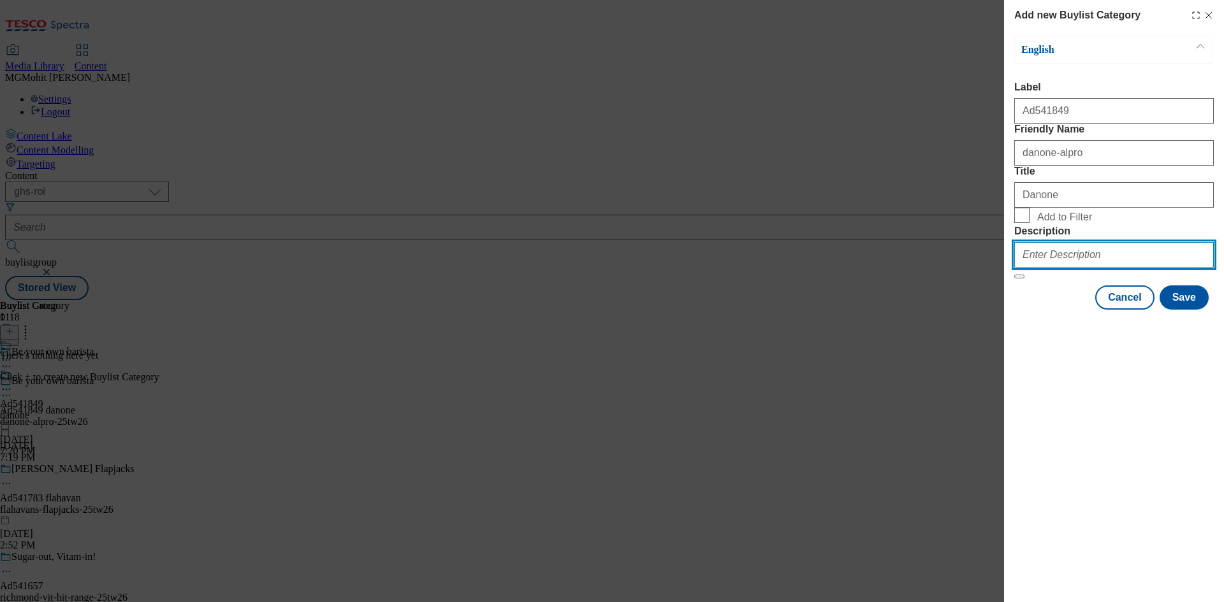
click at [1064, 268] on input "Description" at bounding box center [1114, 254] width 200 height 25
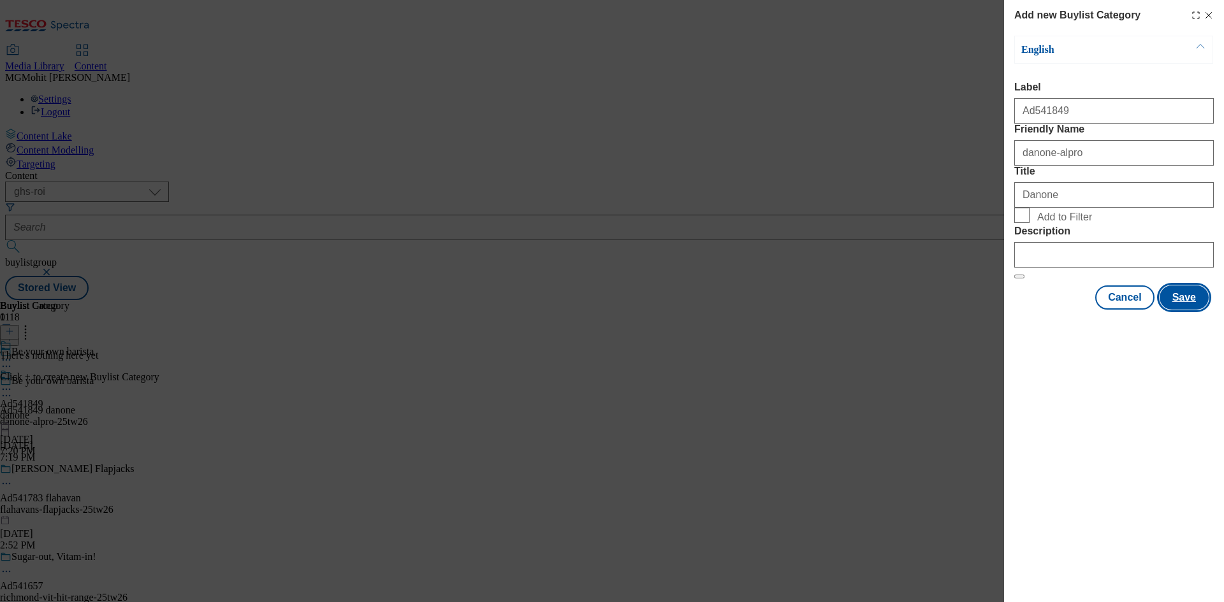
click at [1189, 310] on button "Save" at bounding box center [1183, 298] width 49 height 24
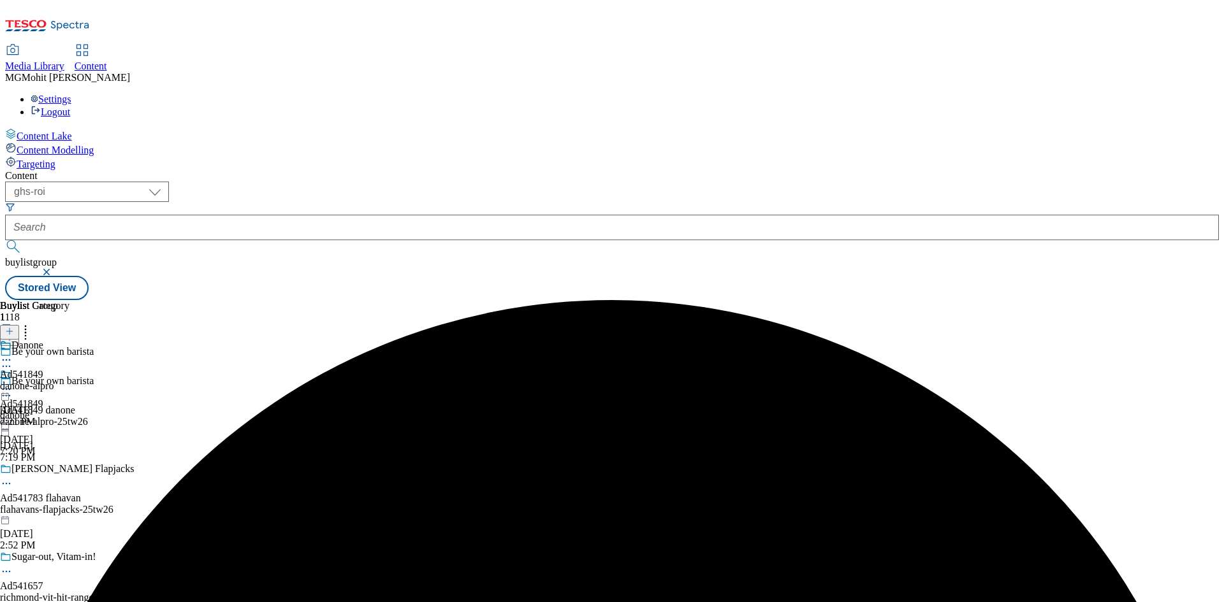
click at [69, 381] on div "danone-alpro" at bounding box center [34, 386] width 69 height 11
click at [14, 327] on icon at bounding box center [9, 331] width 9 height 9
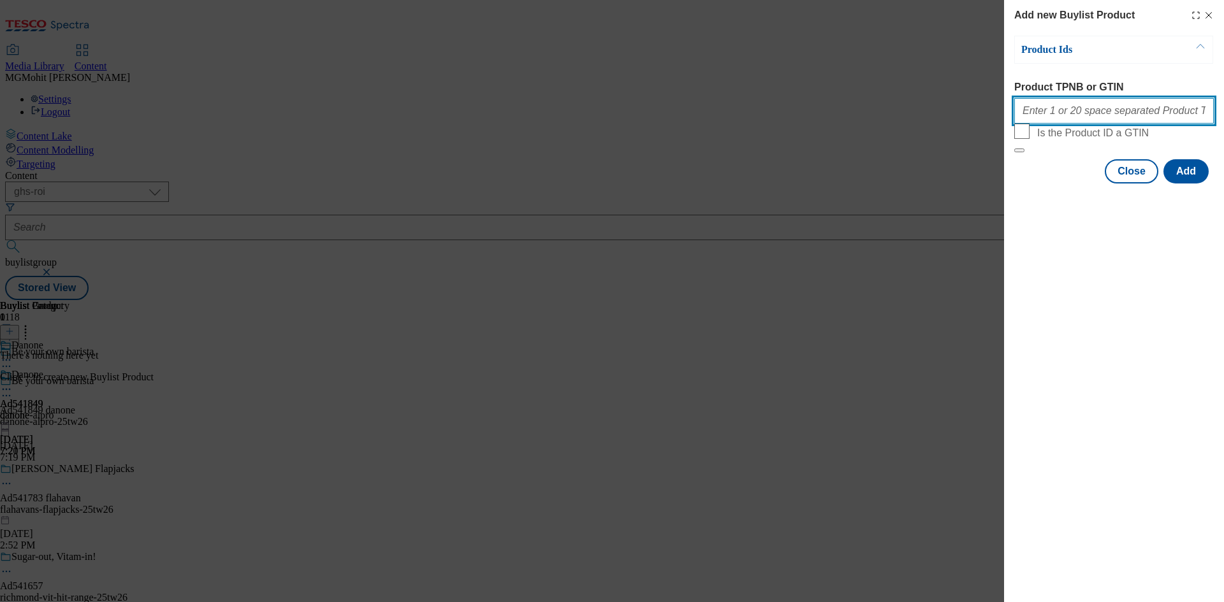
click at [1065, 117] on input "Product TPNB or GTIN" at bounding box center [1114, 110] width 200 height 25
paste input "092866540"
type input "092866540"
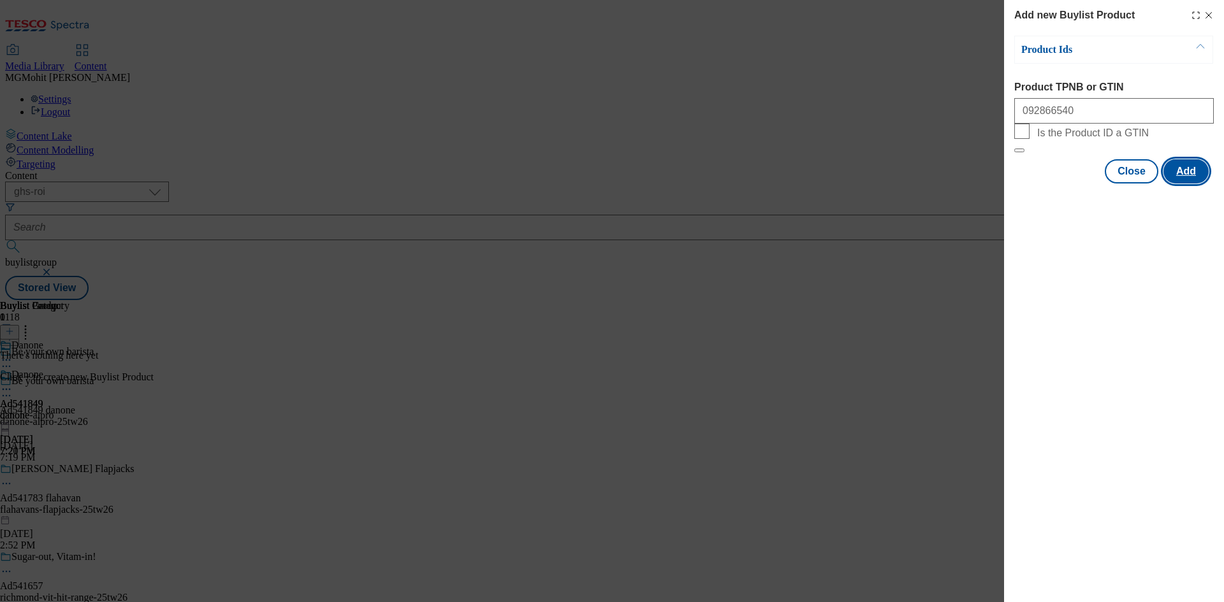
click at [1184, 184] on button "Add" at bounding box center [1185, 171] width 45 height 24
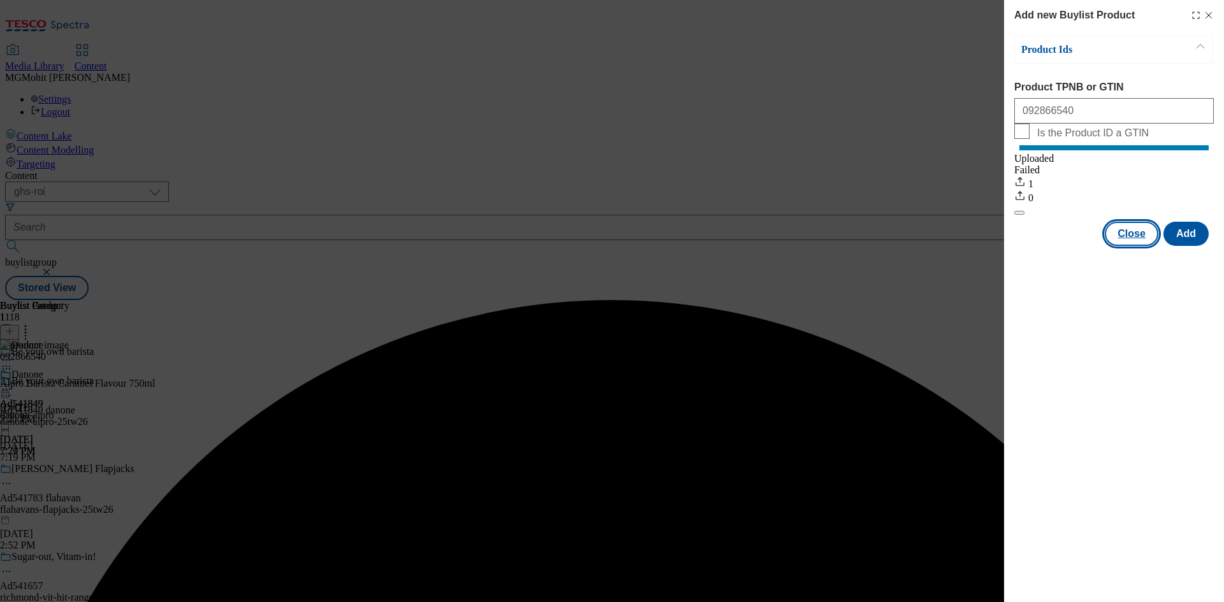
drag, startPoint x: 1133, startPoint y: 251, endPoint x: 977, endPoint y: 214, distance: 160.5
click at [1133, 246] on button "Close" at bounding box center [1132, 234] width 54 height 24
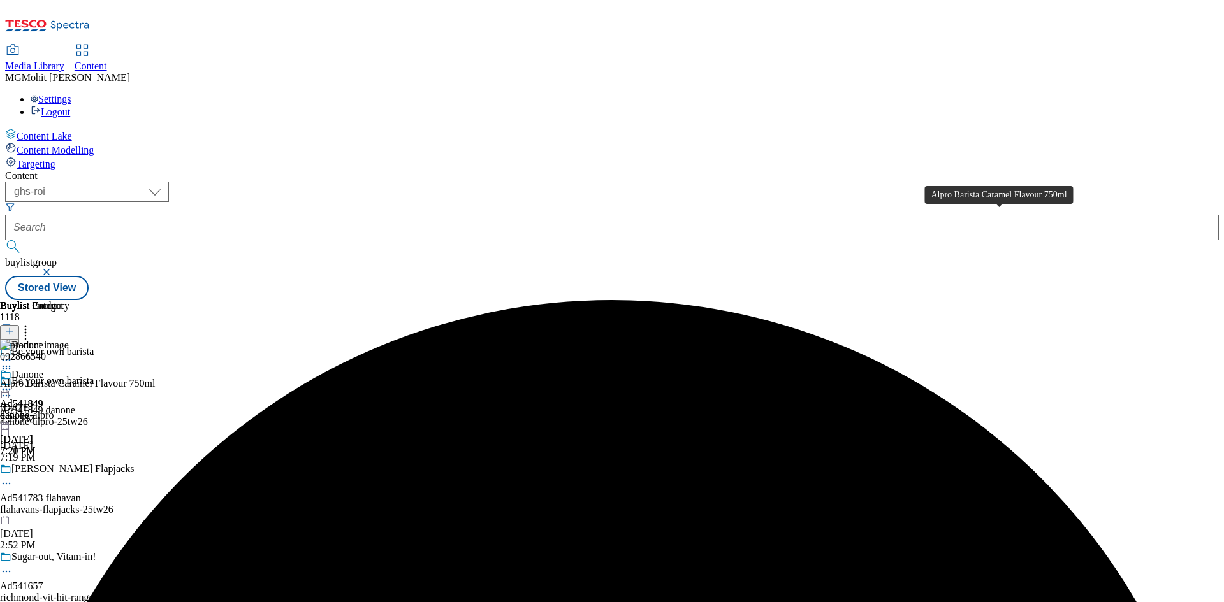
click at [156, 378] on div "Alpro Barista Caramel Flavour 750ml" at bounding box center [78, 383] width 156 height 11
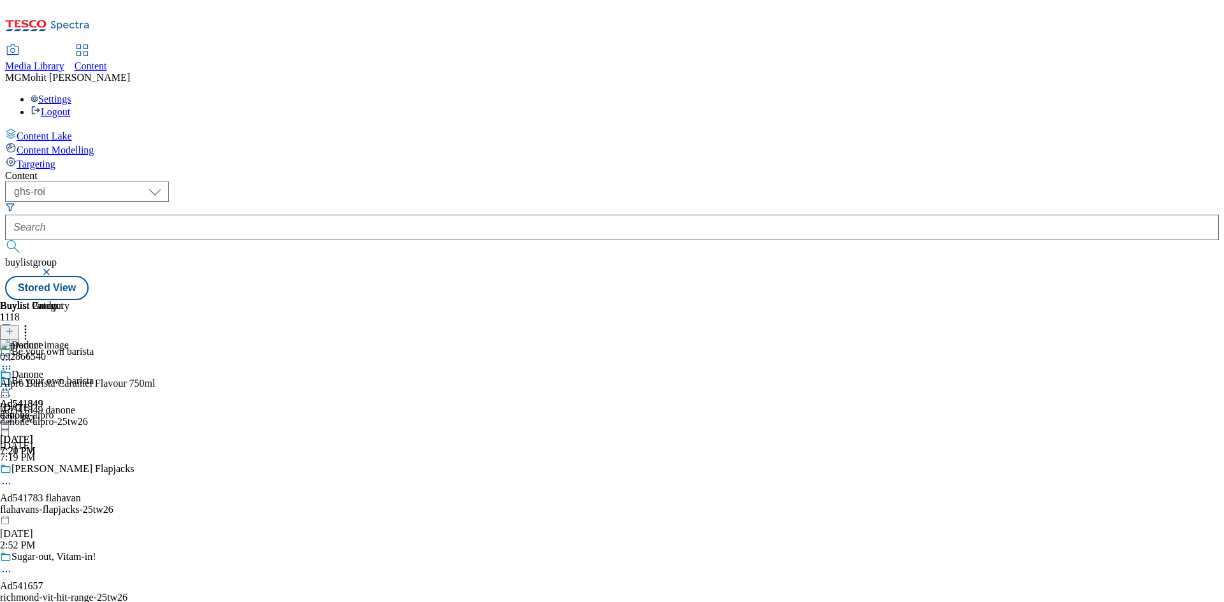
click at [13, 383] on icon at bounding box center [6, 389] width 13 height 13
click at [54, 412] on span "Edit" at bounding box center [47, 417] width 15 height 10
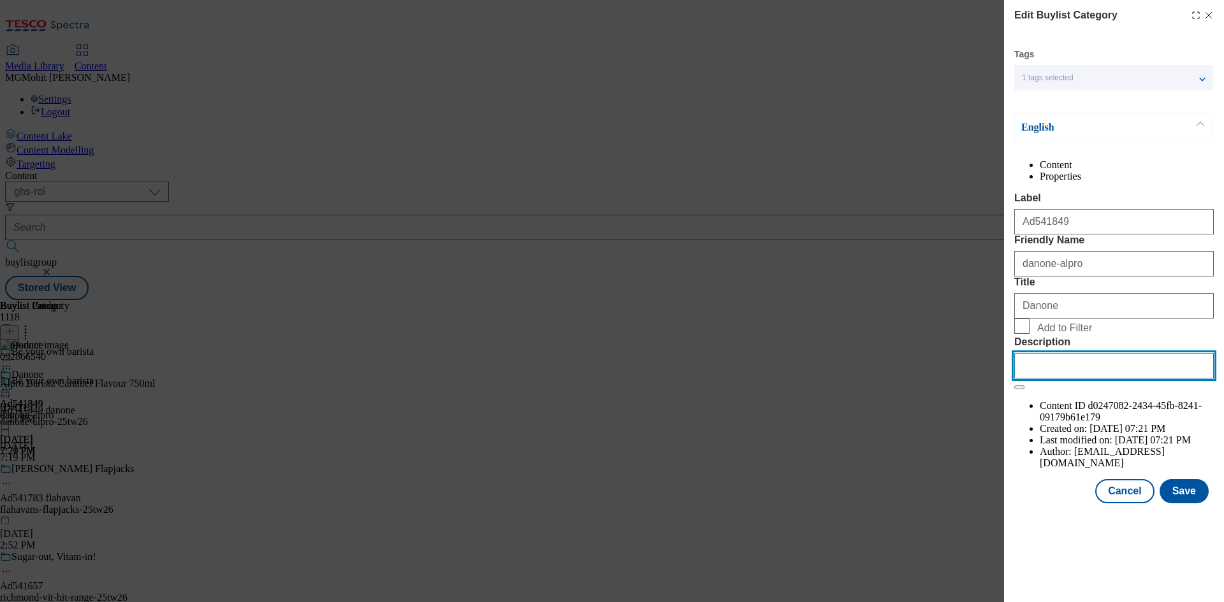
click at [1059, 379] on input "Description" at bounding box center [1114, 365] width 200 height 25
paste input "Alpro Barista Caramel Flavour 750ml"
type input "Alpro Barista Caramel Flavour 750ml"
click at [1190, 504] on button "Save" at bounding box center [1183, 491] width 49 height 24
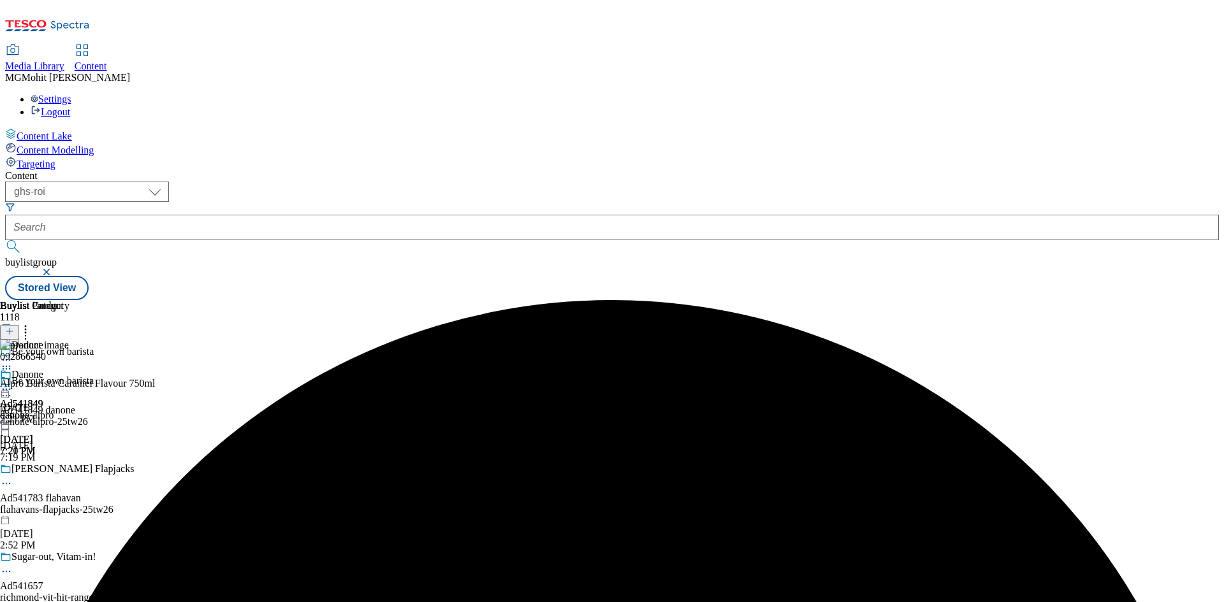
drag, startPoint x: 593, startPoint y: 200, endPoint x: 584, endPoint y: 202, distance: 8.7
click at [13, 383] on icon at bounding box center [6, 389] width 13 height 13
click at [54, 412] on span "Edit" at bounding box center [47, 417] width 15 height 10
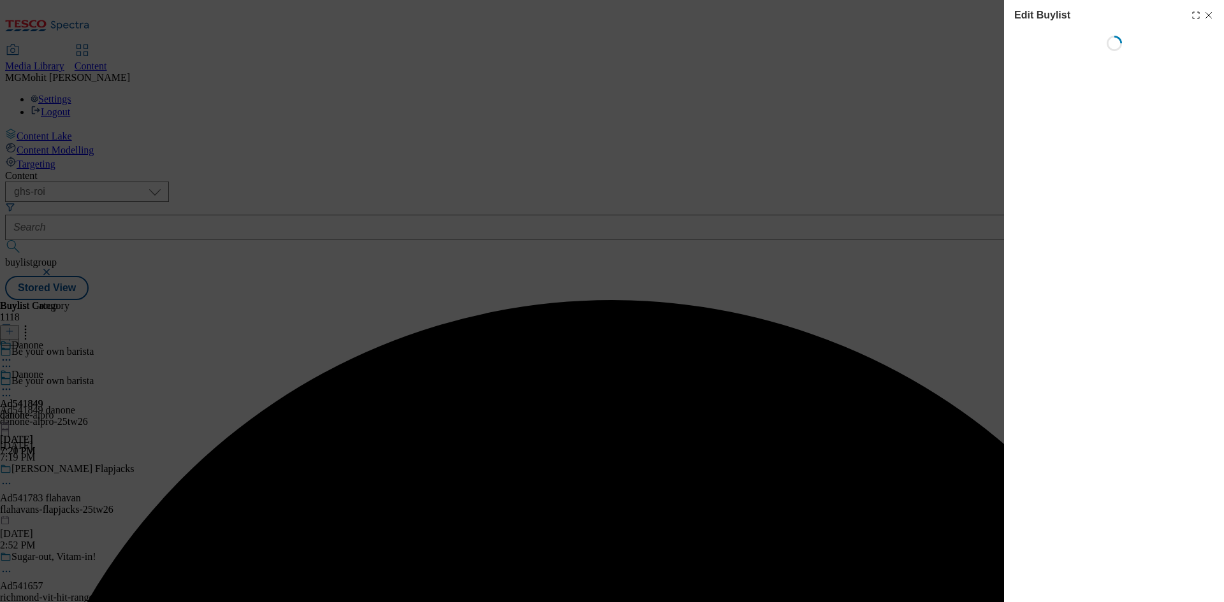
select select "tactical"
select select "supplier funded short term 1-3 weeks"
select select "dunnhumby"
select select "Banner"
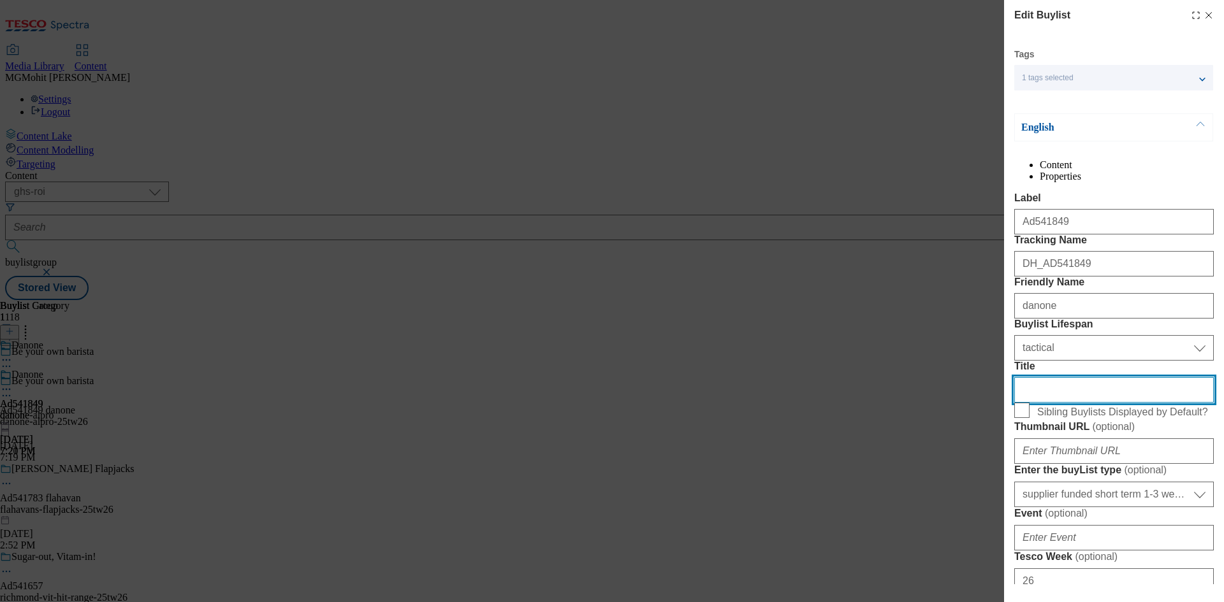
click at [1055, 403] on input "Title" at bounding box center [1114, 389] width 200 height 25
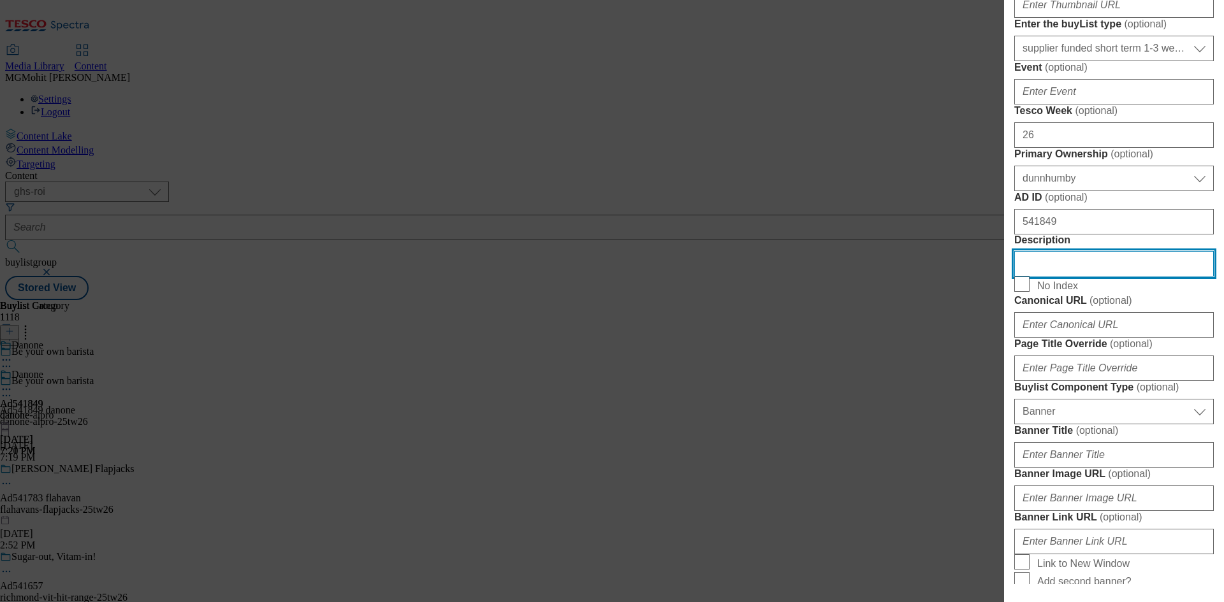
click at [1052, 277] on input "Description" at bounding box center [1114, 263] width 200 height 25
paste input "Alpro Barista Caramel Flavour 750ml"
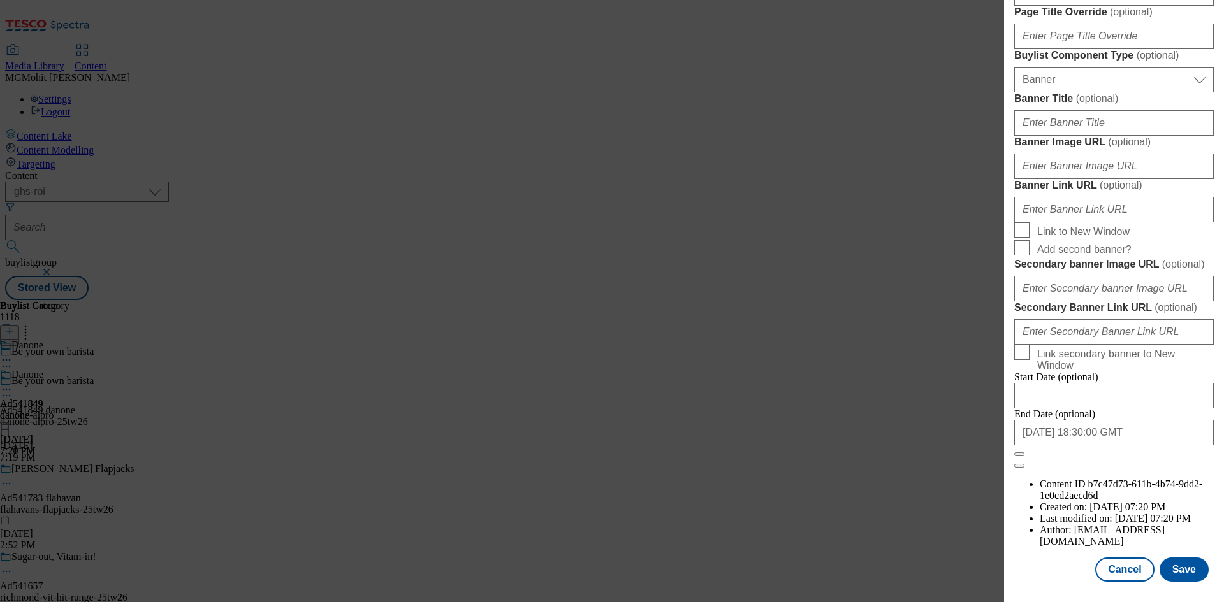
scroll to position [1252, 0]
type input "Alpro Barista Caramel Flavour 750ml"
click at [1169, 569] on button "Save" at bounding box center [1183, 570] width 49 height 24
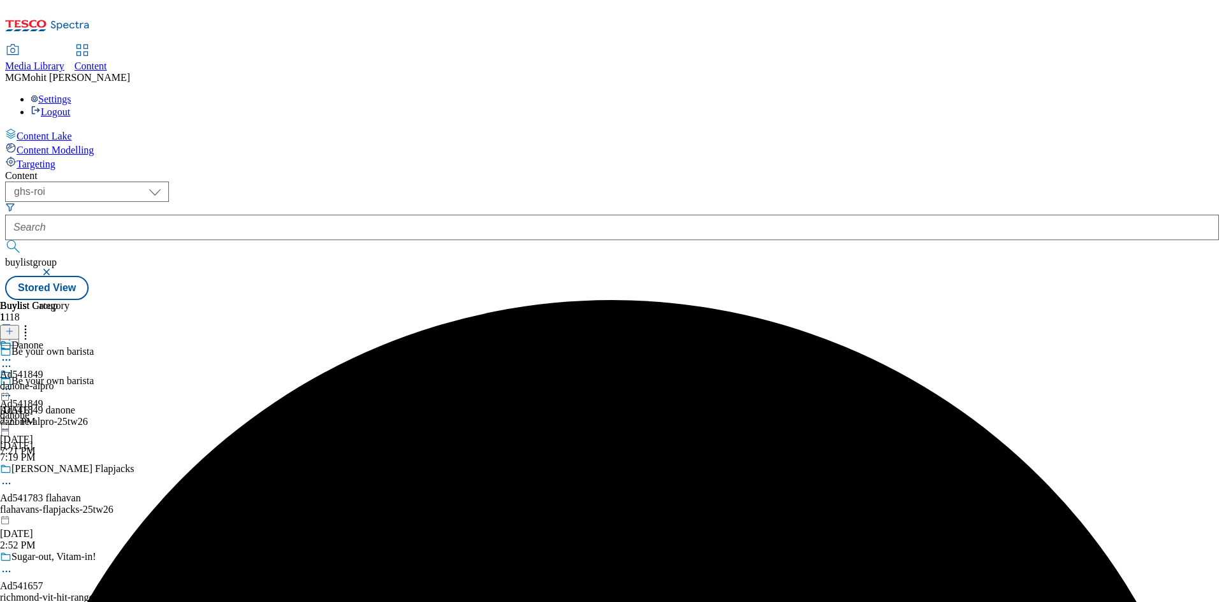
click at [13, 389] on icon at bounding box center [6, 395] width 13 height 13
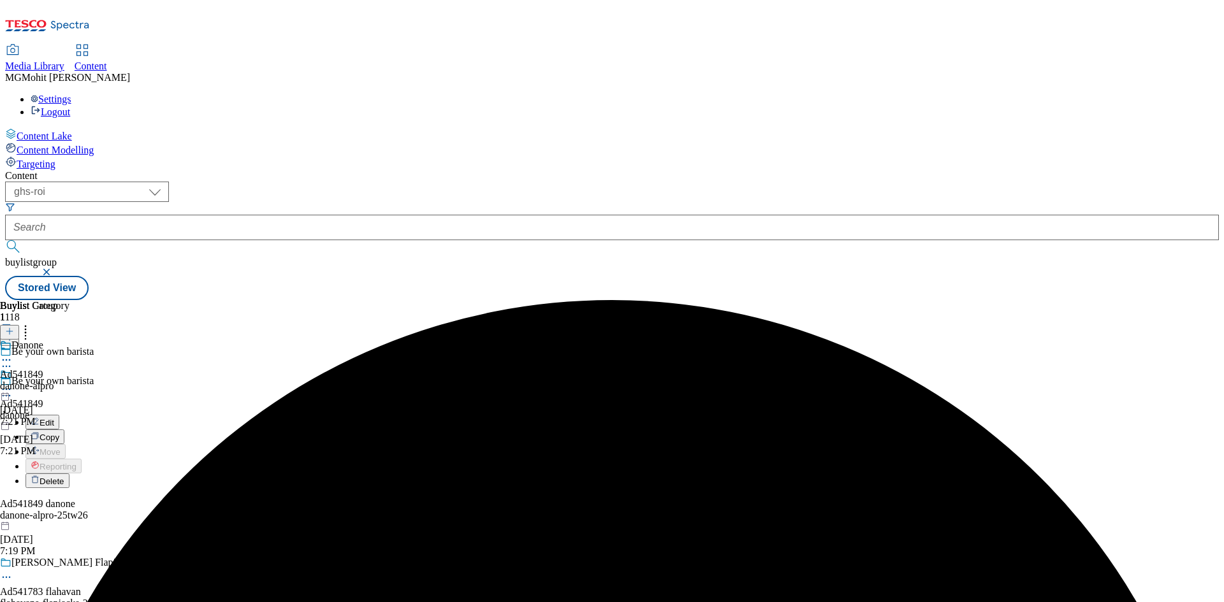
click at [54, 418] on span "Edit" at bounding box center [47, 423] width 15 height 10
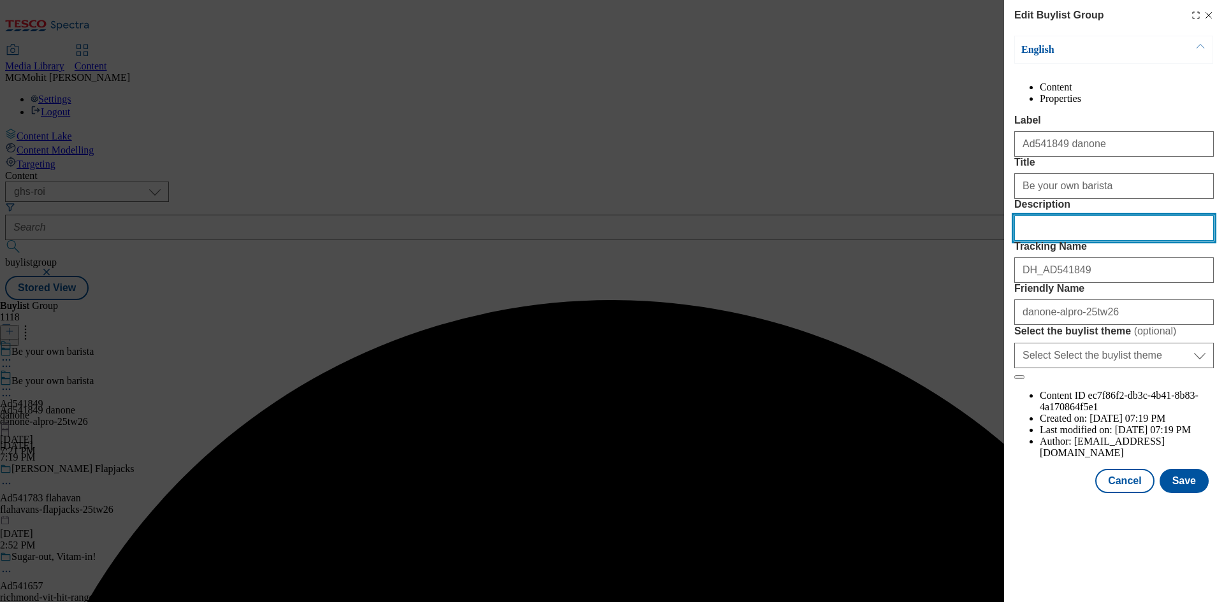
click at [1067, 241] on input "Description" at bounding box center [1114, 227] width 200 height 25
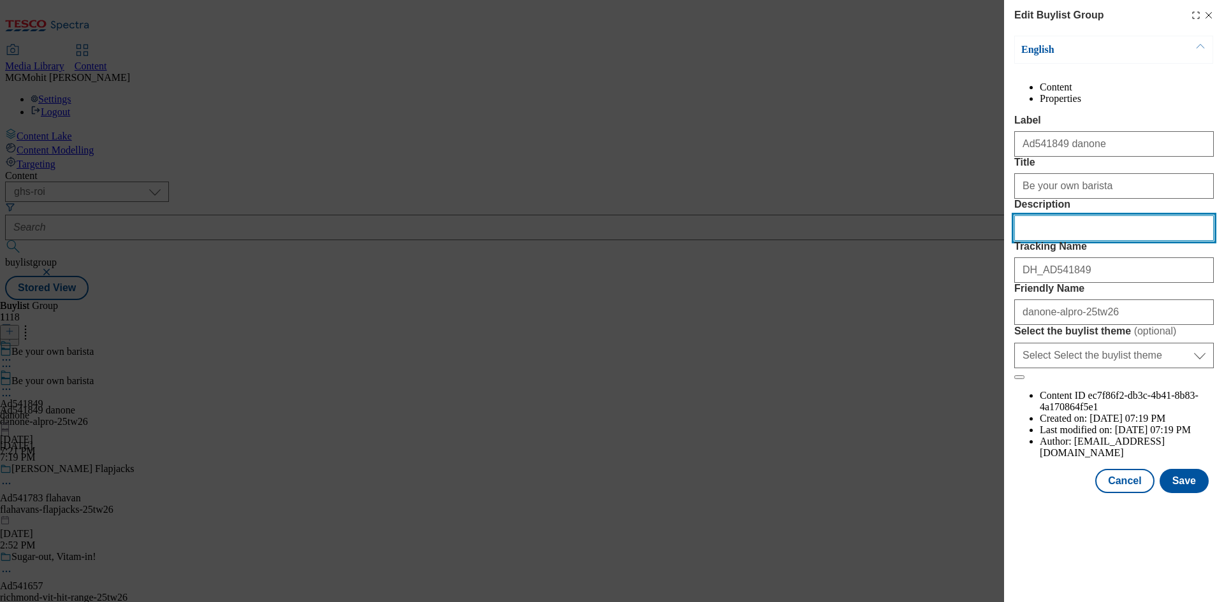
paste input "Alpro Barista Caramel Flavour 750ml"
type input "Alpro Barista Caramel Flavour 750ml"
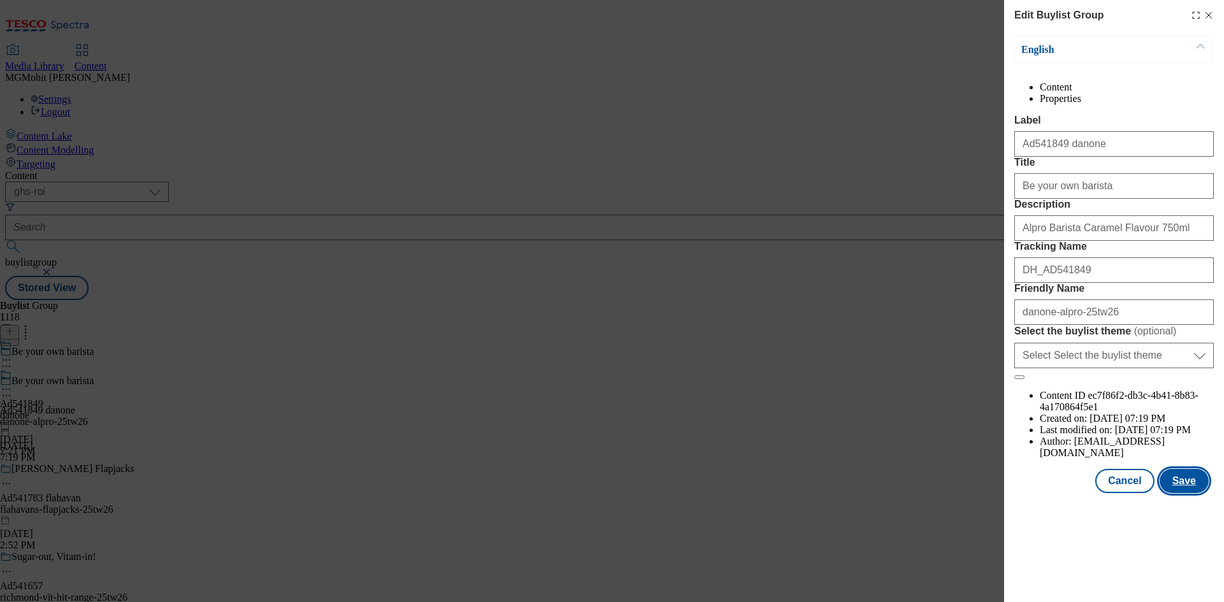
click at [1179, 493] on button "Save" at bounding box center [1183, 481] width 49 height 24
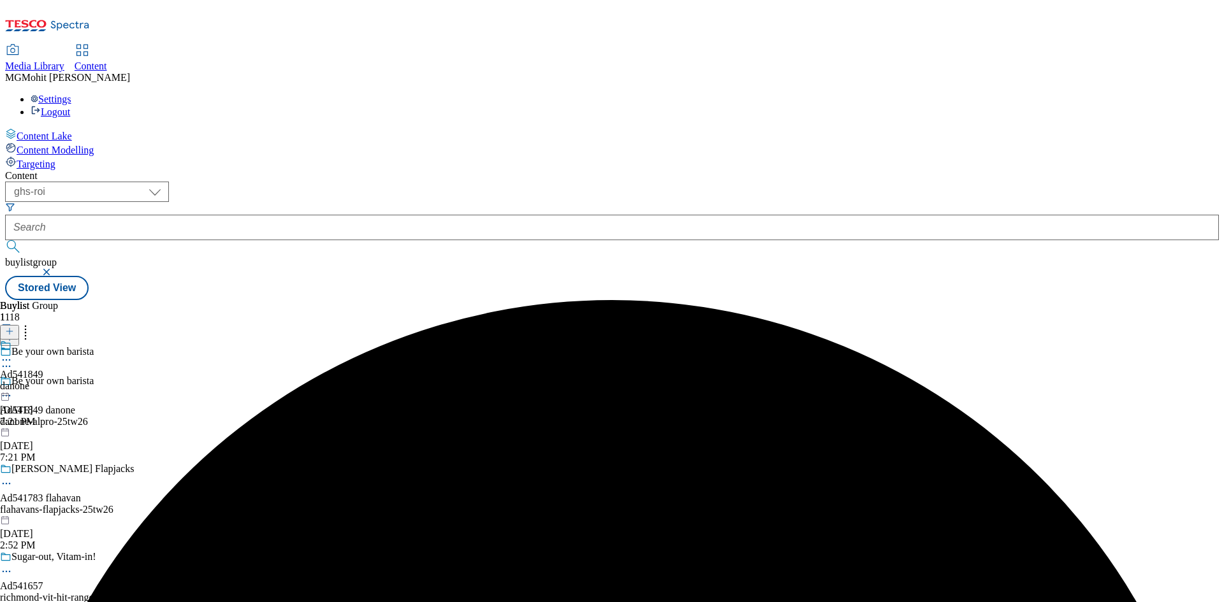
click at [13, 354] on icon at bounding box center [6, 360] width 13 height 13
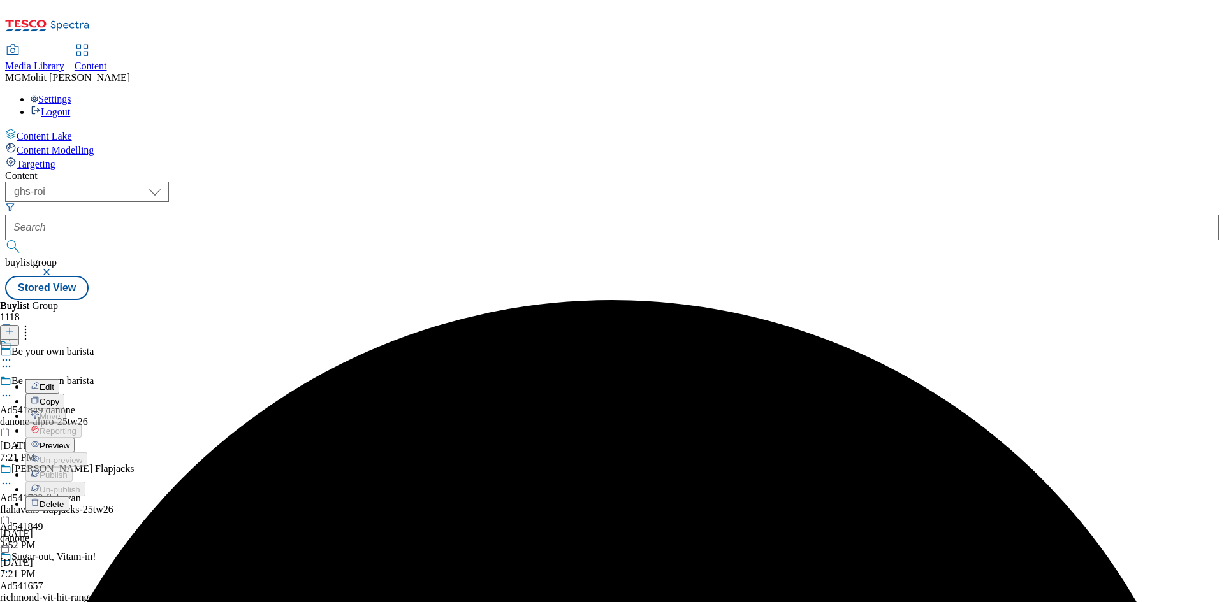
click at [75, 438] on button "Preview" at bounding box center [49, 445] width 49 height 15
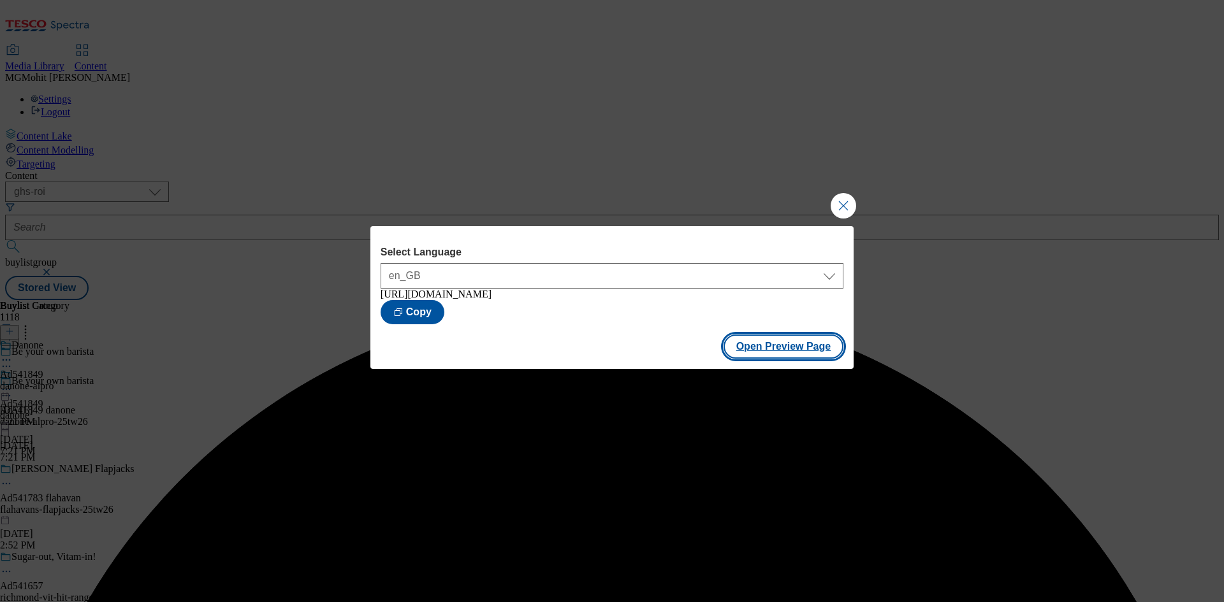
click at [744, 347] on button "Open Preview Page" at bounding box center [783, 347] width 120 height 24
click at [839, 199] on button "Close Modal" at bounding box center [843, 205] width 25 height 25
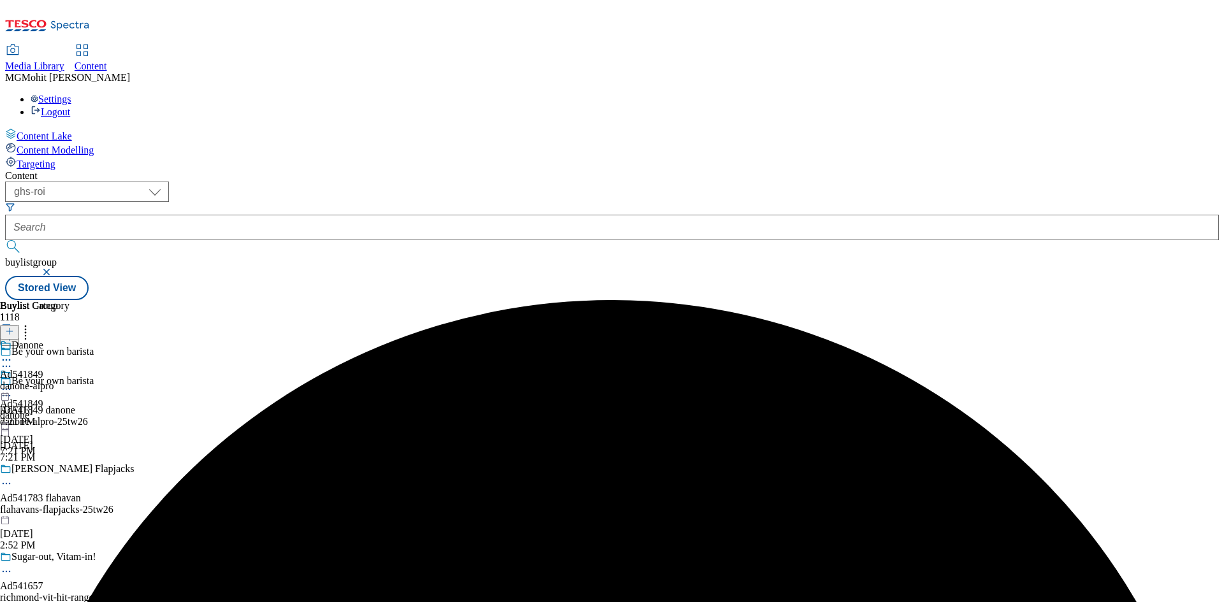
click at [13, 383] on icon at bounding box center [6, 389] width 13 height 13
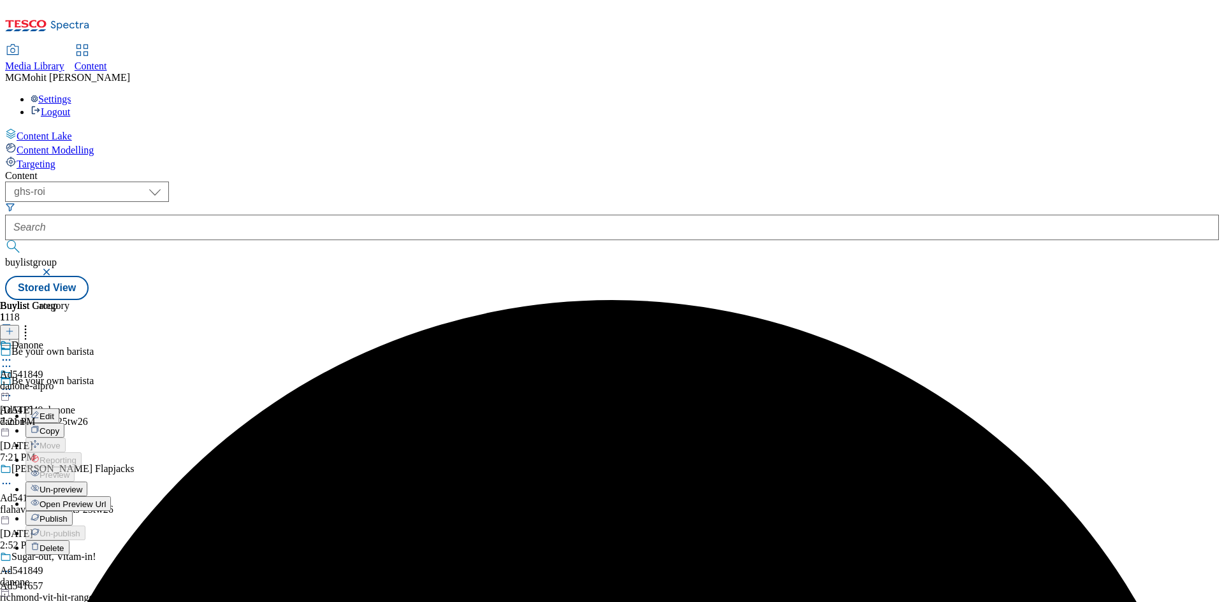
click at [68, 514] on span "Publish" at bounding box center [54, 519] width 28 height 10
